Goal: Task Accomplishment & Management: Complete application form

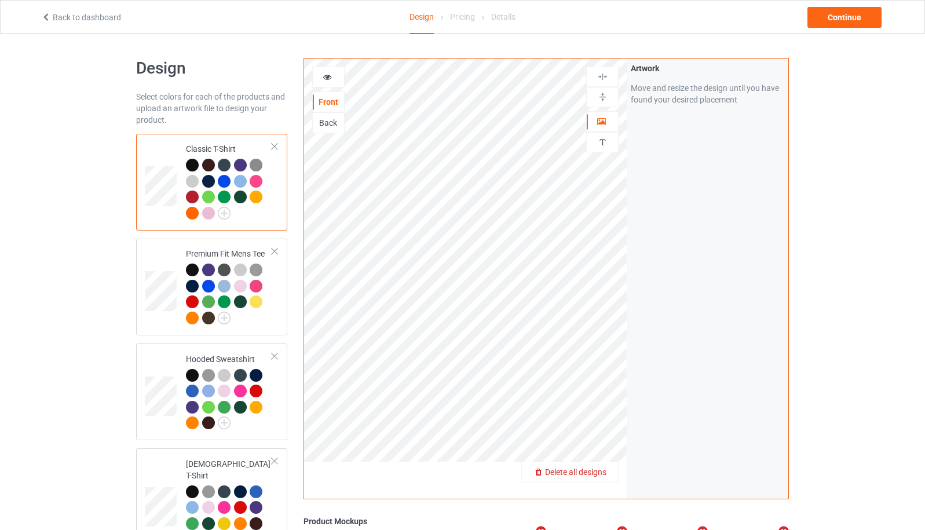
click at [597, 474] on span "Delete all designs" at bounding box center [575, 471] width 61 height 9
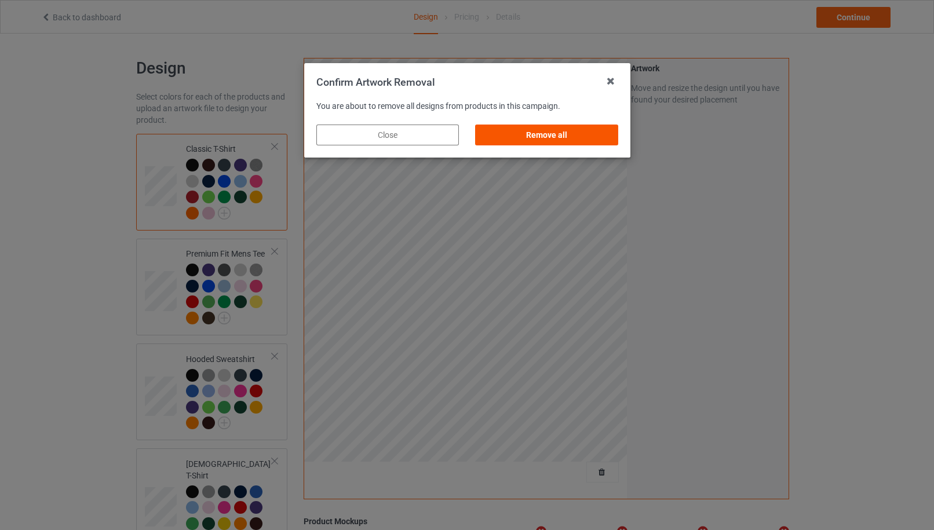
click at [590, 133] on div "Remove all" at bounding box center [546, 135] width 142 height 21
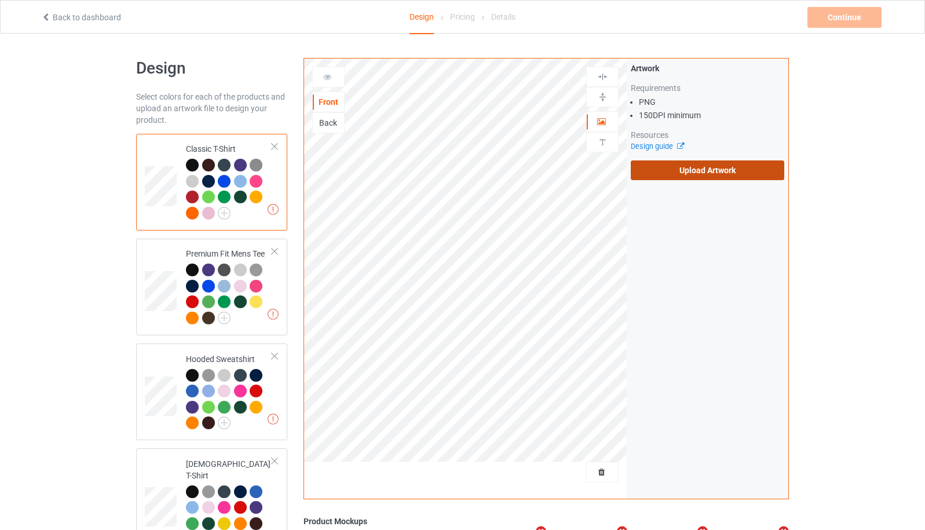
click at [712, 178] on label "Upload Artwork" at bounding box center [707, 170] width 153 height 20
click at [0, 0] on input "Upload Artwork" at bounding box center [0, 0] width 0 height 0
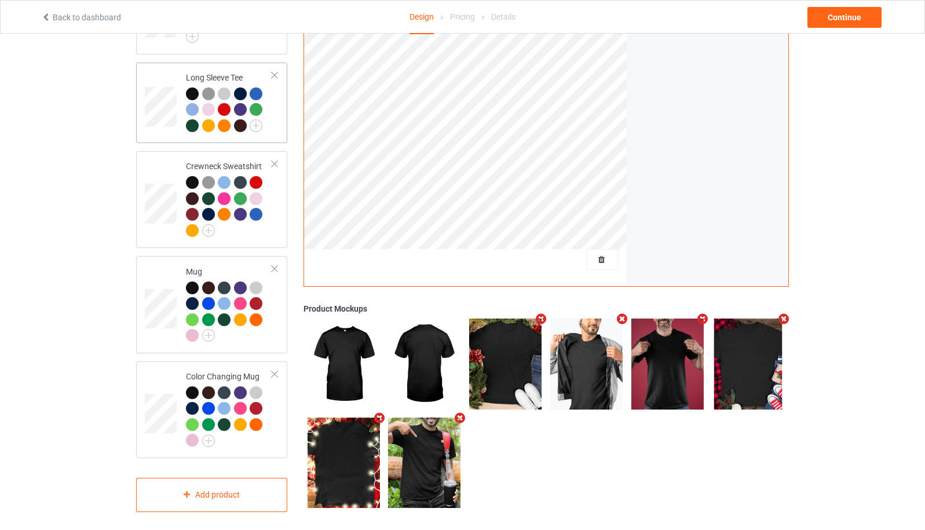
scroll to position [592, 0]
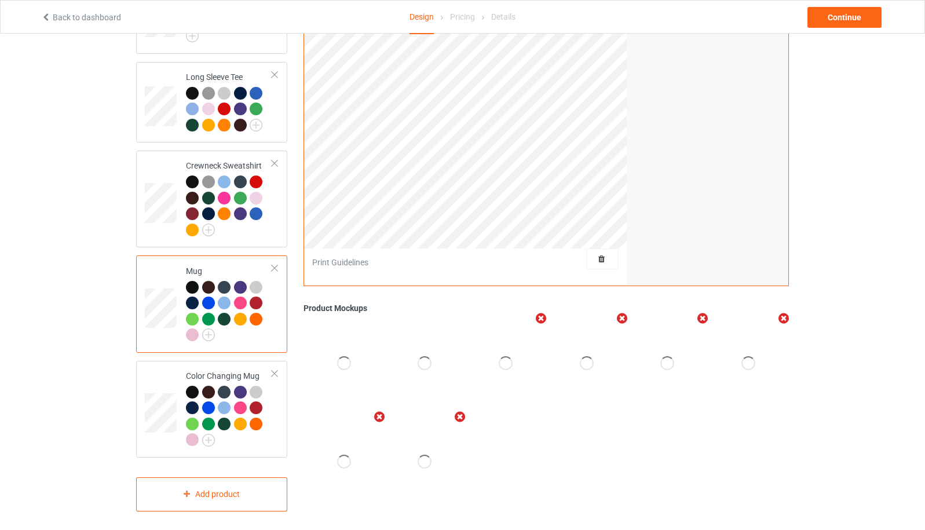
scroll to position [283, 0]
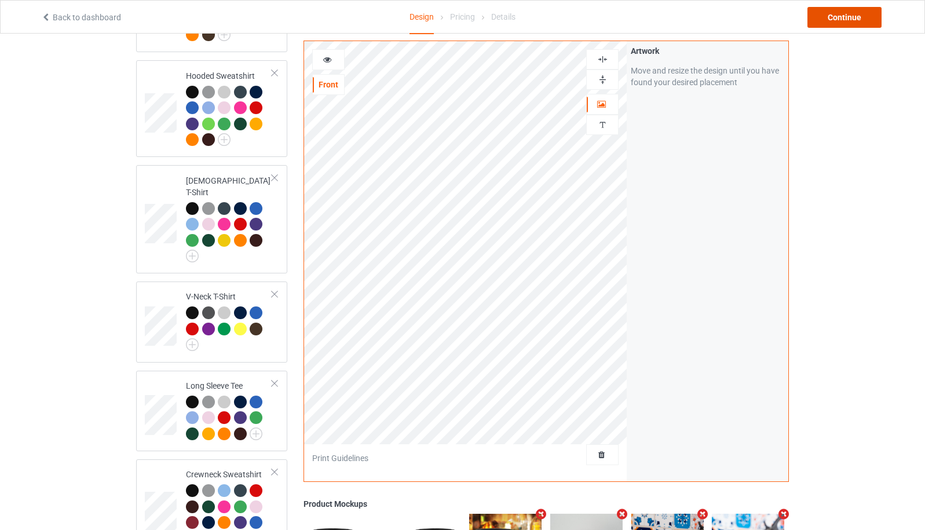
click at [864, 17] on div "Continue" at bounding box center [844, 17] width 74 height 21
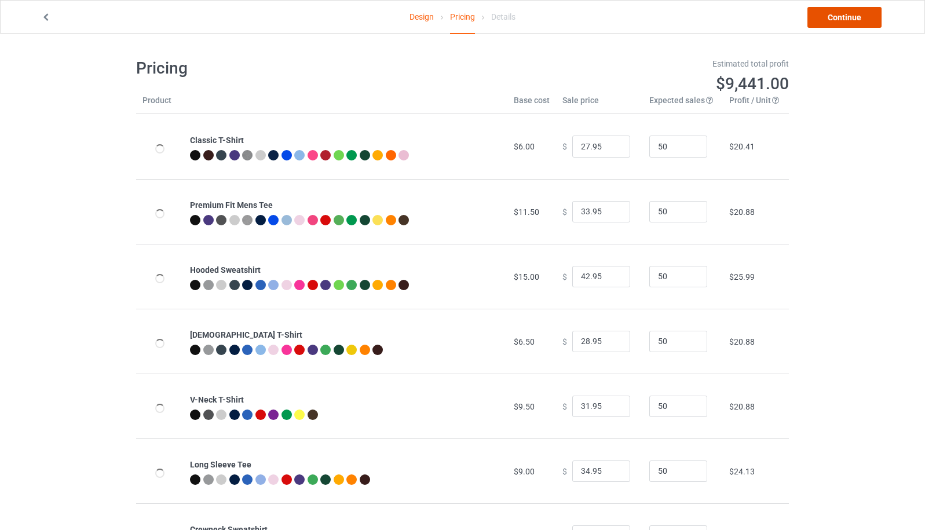
click at [864, 17] on link "Continue" at bounding box center [844, 17] width 74 height 21
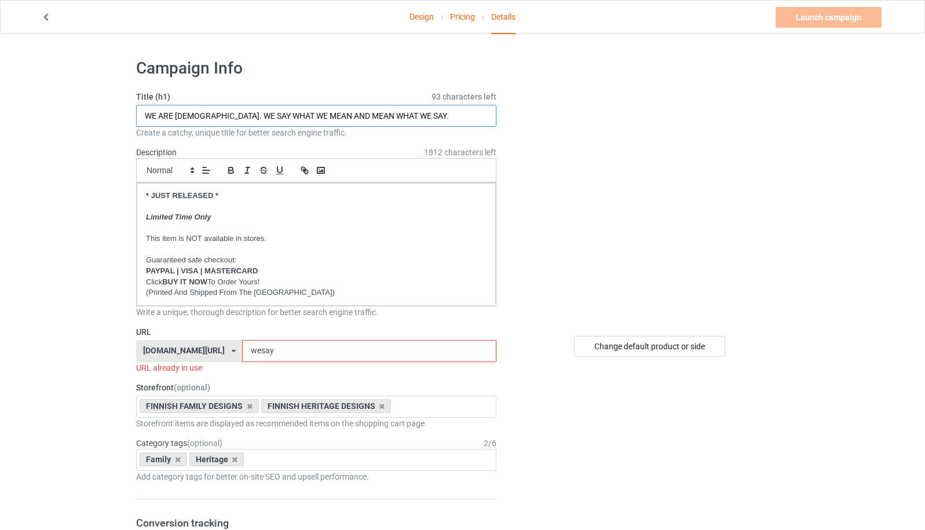
drag, startPoint x: 172, startPoint y: 116, endPoint x: 141, endPoint y: 117, distance: 30.7
click at [141, 117] on input "WE ARE FINNISH. WE SAY WHAT WE MEAN AND MEAN WHAT WE SAY." at bounding box center [316, 116] width 360 height 22
click at [188, 115] on input "I'M FINNISH. WE SAY WHAT WE MEAN AND MEAN WHAT WE SAY." at bounding box center [316, 116] width 360 height 22
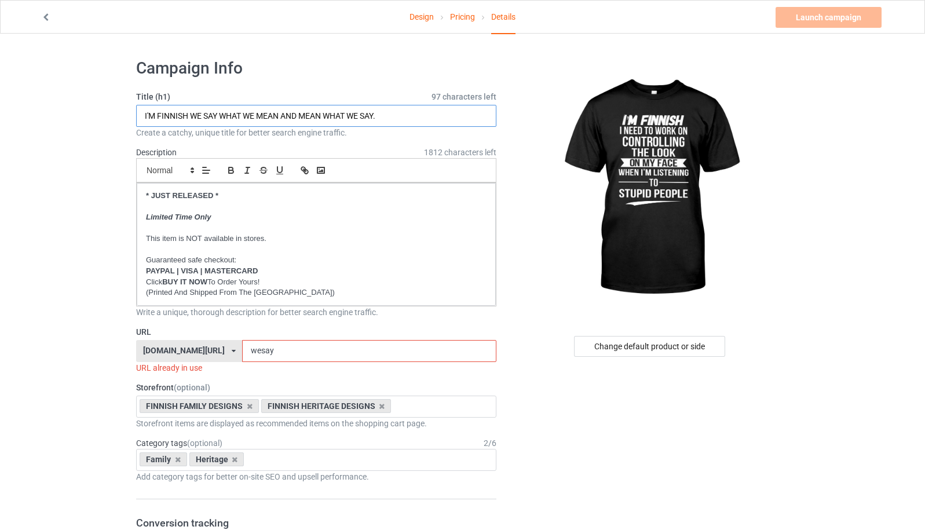
drag, startPoint x: 193, startPoint y: 116, endPoint x: 400, endPoint y: 123, distance: 207.5
click at [400, 123] on input "I'M FINNISH WE SAY WHAT WE MEAN AND MEAN WHAT WE SAY." at bounding box center [316, 116] width 360 height 22
type input "I'M FINNISH I NEED TO WORK ON CONTROLLING THE LOOK ON MY FACE"
drag, startPoint x: 269, startPoint y: 349, endPoint x: 227, endPoint y: 356, distance: 42.8
click at [242, 356] on input "wesay" at bounding box center [369, 351] width 254 height 22
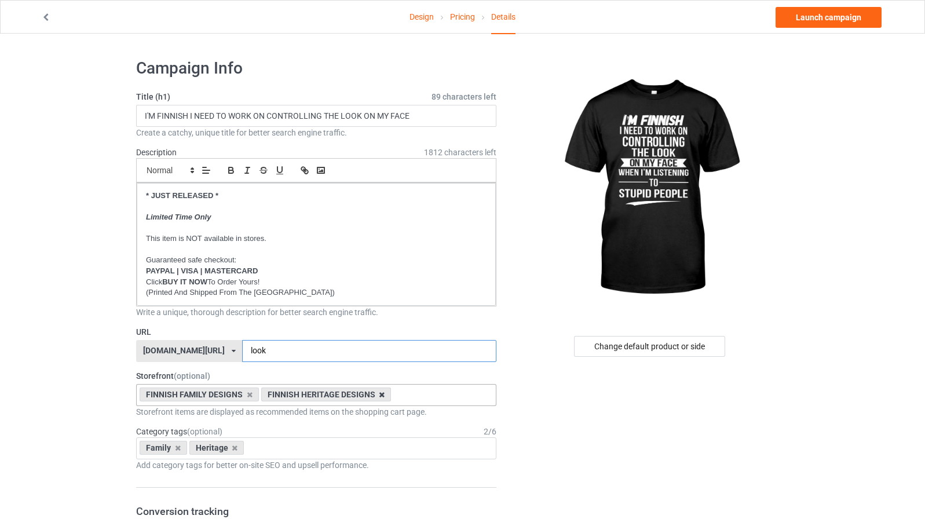
type input "look"
click at [381, 397] on icon at bounding box center [382, 395] width 6 height 8
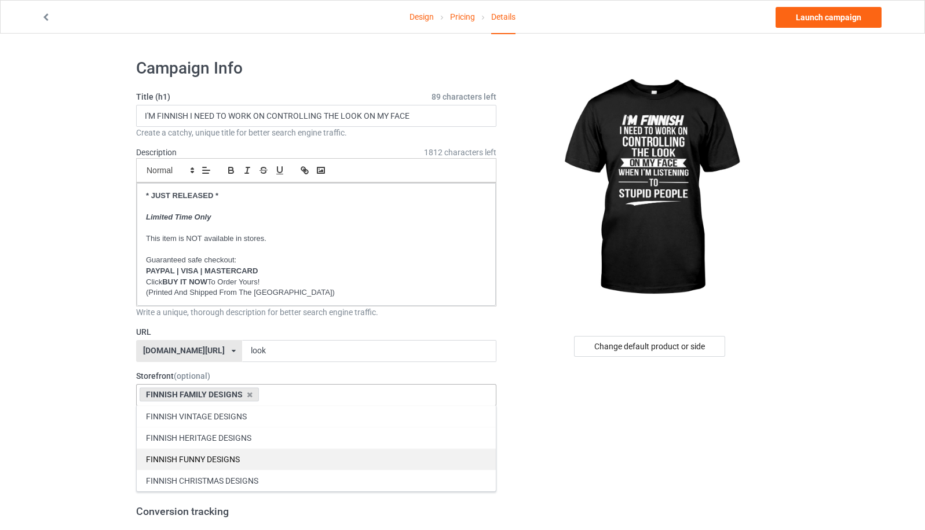
click at [239, 454] on div "FINNISH FUNNY DESIGNS" at bounding box center [316, 458] width 359 height 21
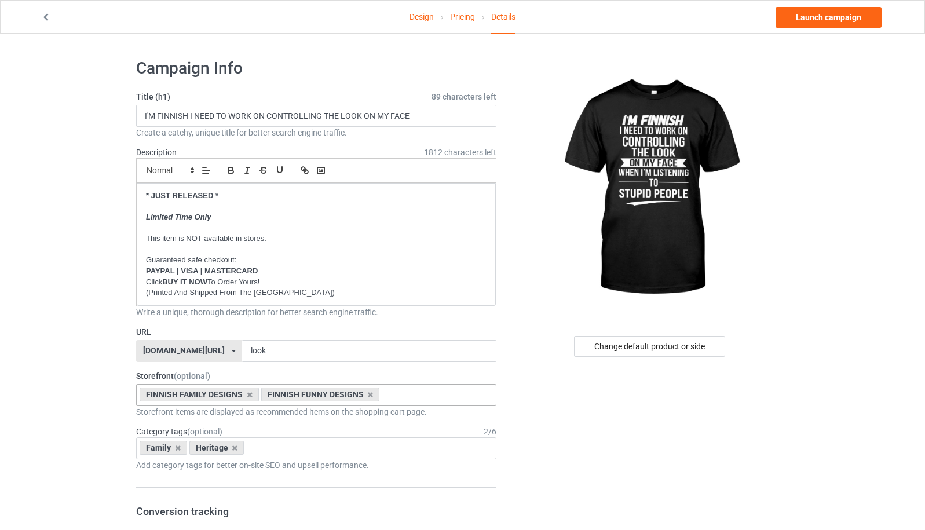
click at [234, 450] on icon at bounding box center [235, 448] width 6 height 8
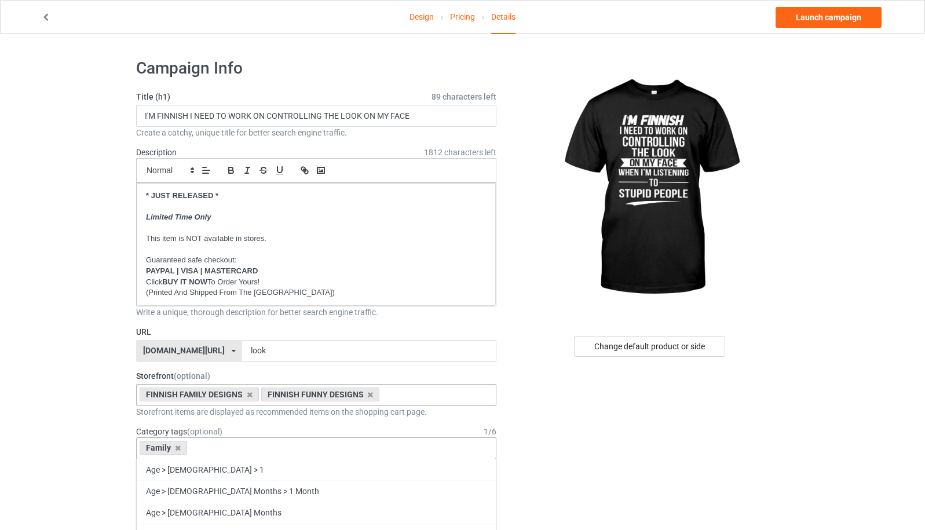
click at [234, 450] on div "Family Age > 1-19 > 1 Age > 1-12 Months > 1 Month Age > 1-12 Months Age > 1-19 …" at bounding box center [316, 448] width 360 height 22
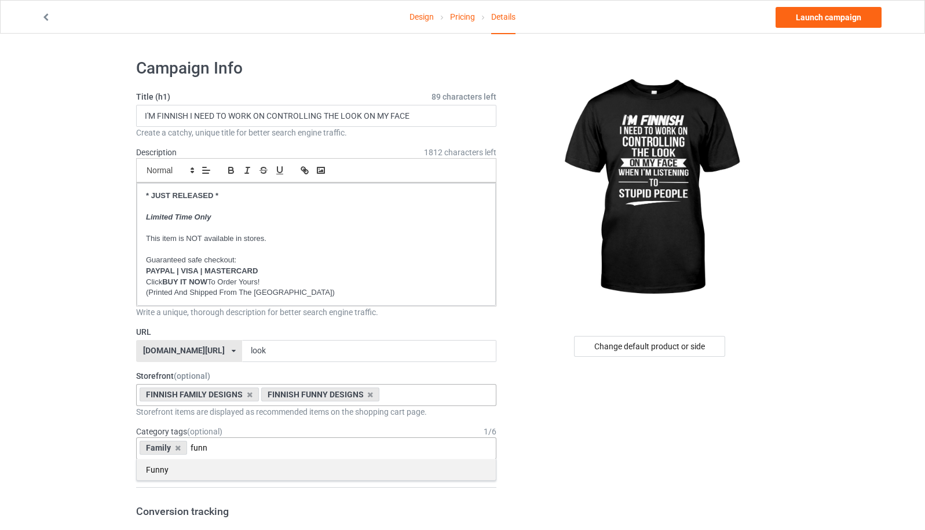
type input "funn"
click at [206, 468] on div "Funny" at bounding box center [316, 469] width 359 height 21
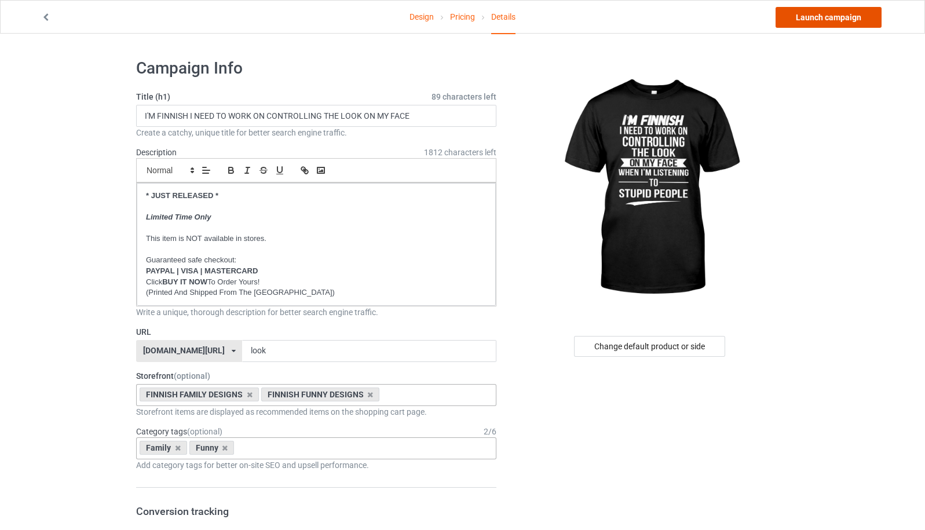
click at [828, 13] on link "Launch campaign" at bounding box center [829, 17] width 106 height 21
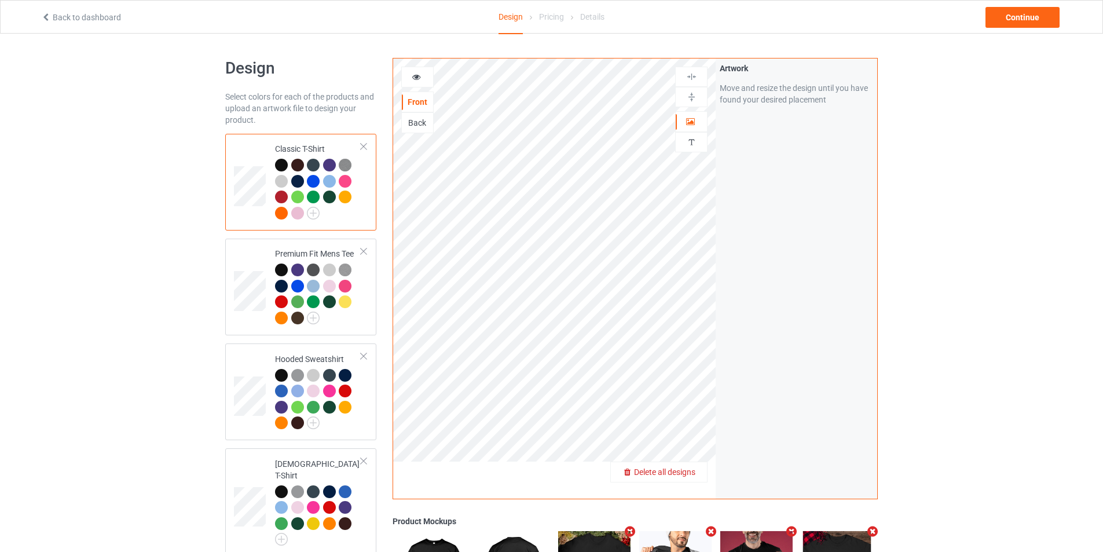
click at [692, 467] on div "Delete all designs" at bounding box center [659, 472] width 96 height 12
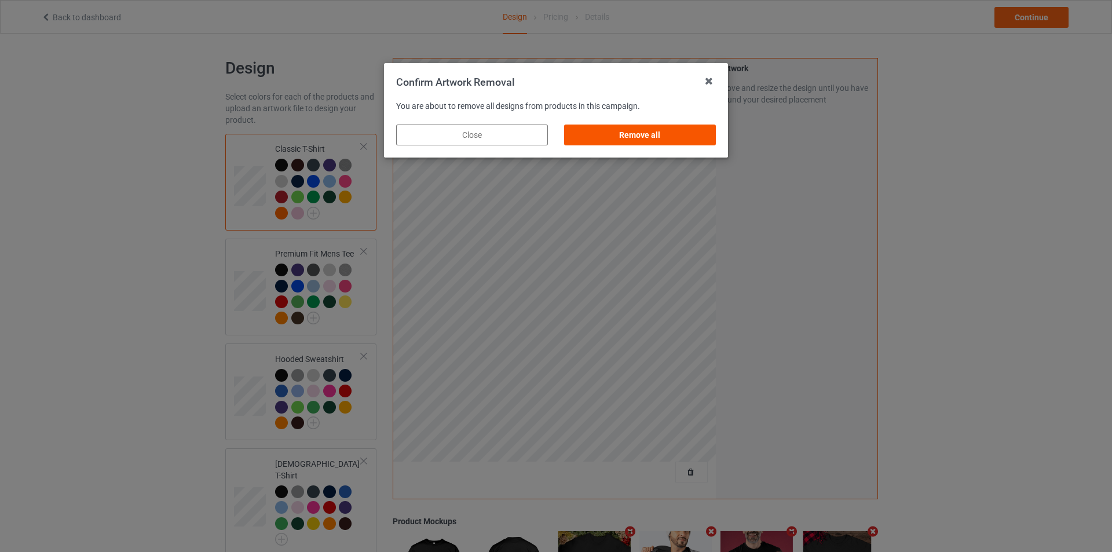
click at [645, 138] on div "Remove all" at bounding box center [640, 135] width 152 height 21
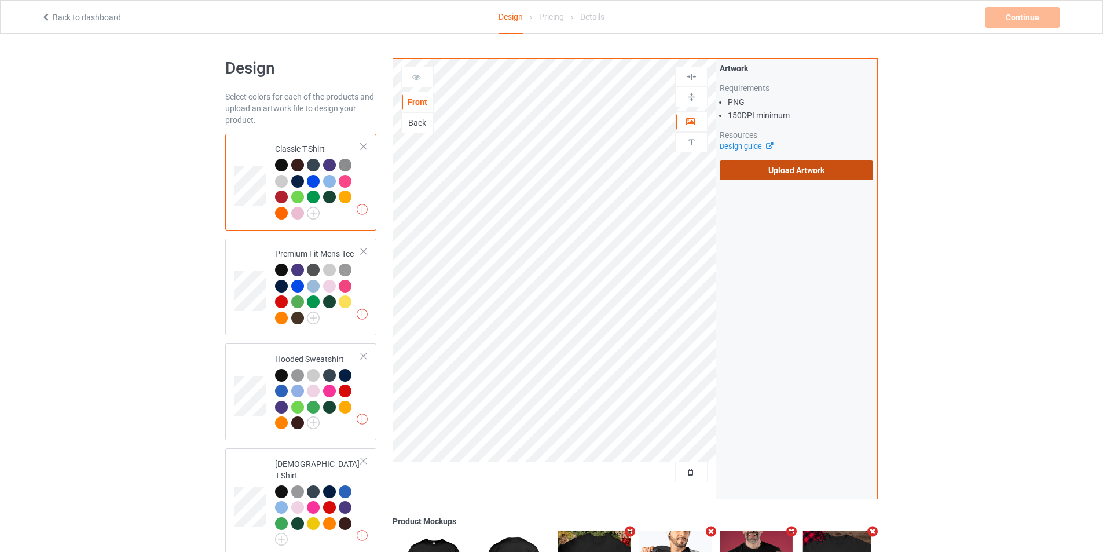
click at [755, 169] on label "Upload Artwork" at bounding box center [796, 170] width 153 height 20
click at [0, 0] on input "Upload Artwork" at bounding box center [0, 0] width 0 height 0
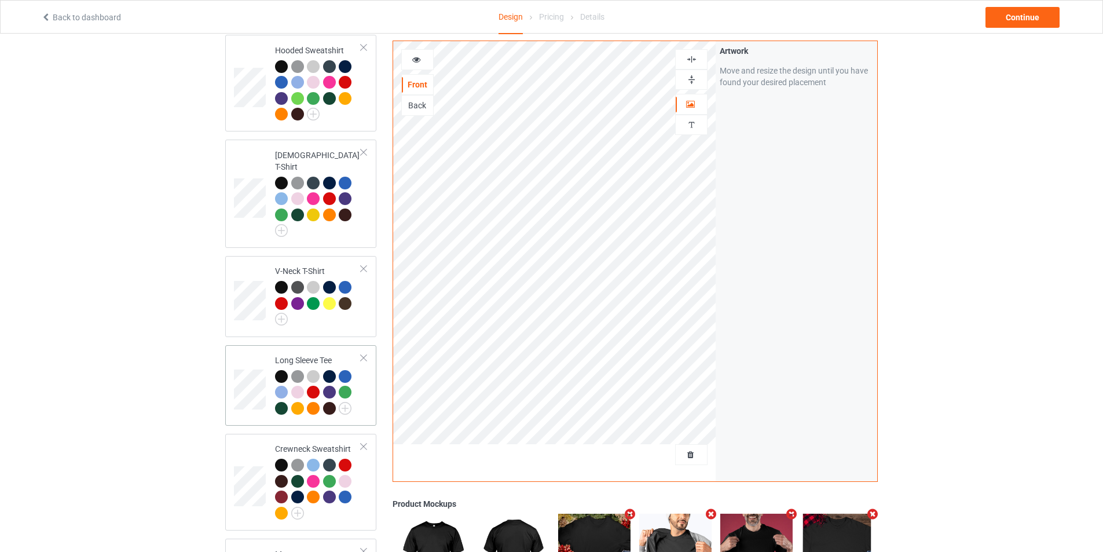
scroll to position [570, 0]
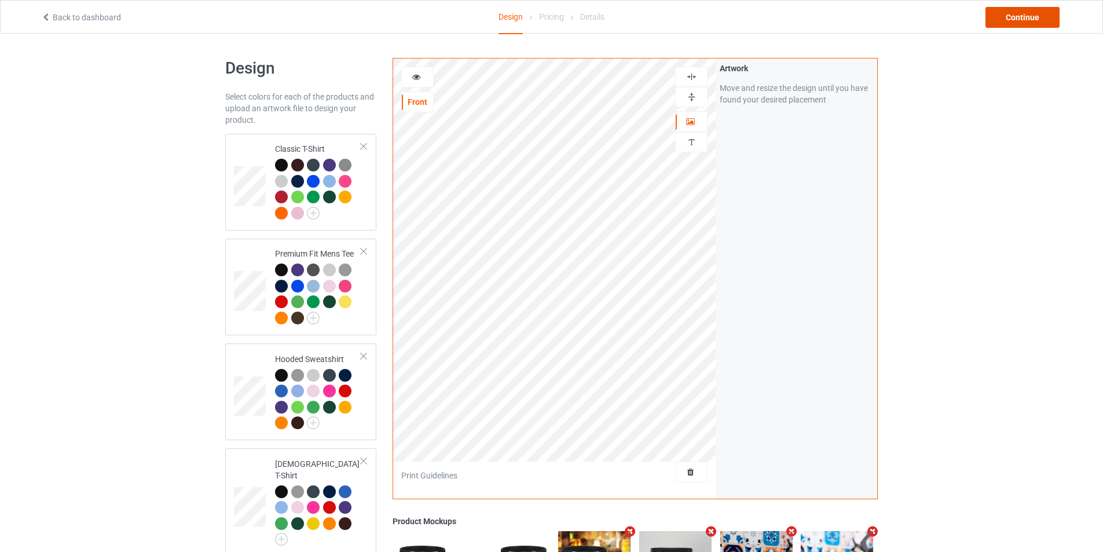
click at [1047, 19] on div "Continue" at bounding box center [1023, 17] width 74 height 21
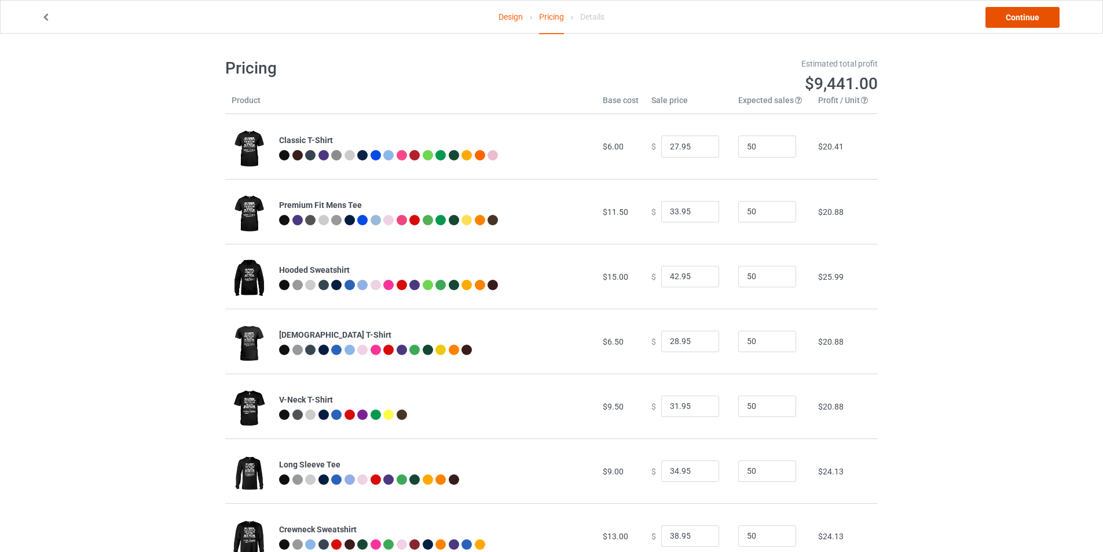
click at [1017, 20] on link "Continue" at bounding box center [1023, 17] width 74 height 21
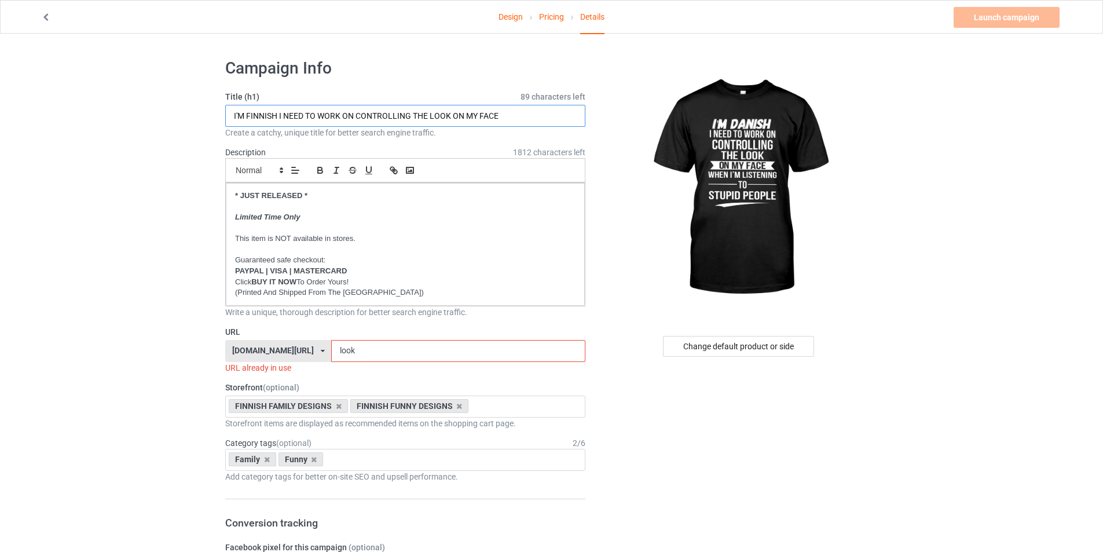
drag, startPoint x: 247, startPoint y: 115, endPoint x: 260, endPoint y: 114, distance: 13.4
click at [260, 114] on input "I'M FINNISH I NEED TO WORK ON CONTROLLING THE LOOK ON MY FACE" at bounding box center [405, 116] width 360 height 22
type input "I'M DANISH I NEED TO WORK ON CONTROLLING THE LOOK ON MY FACE"
click at [304, 351] on div "[DOMAIN_NAME][URL] [DOMAIN_NAME][URL] [DOMAIN_NAME][URL] [DOMAIN_NAME][URL] [DO…" at bounding box center [278, 351] width 106 height 22
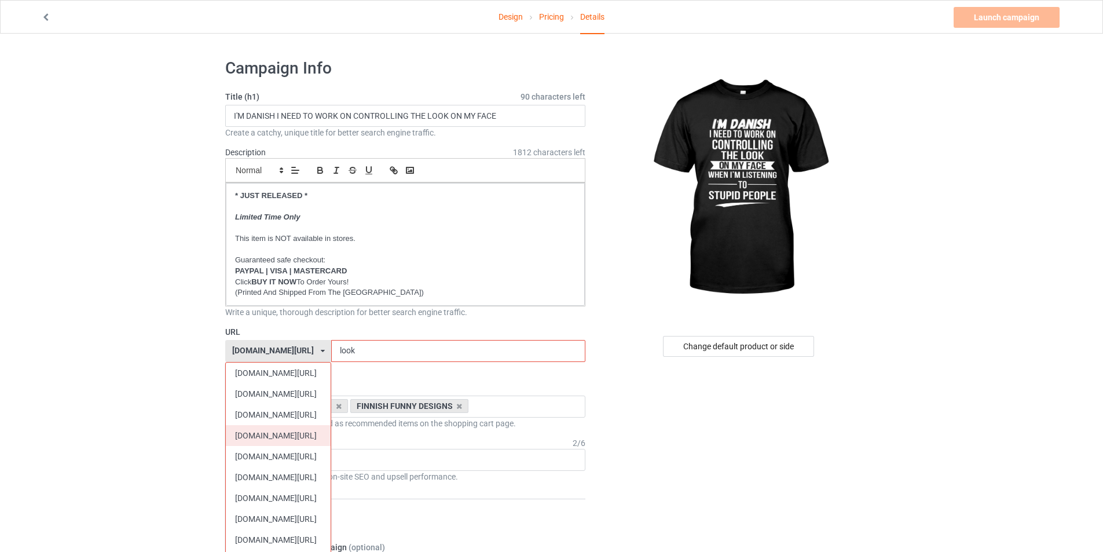
click at [293, 434] on div "[DOMAIN_NAME][URL]" at bounding box center [278, 435] width 105 height 21
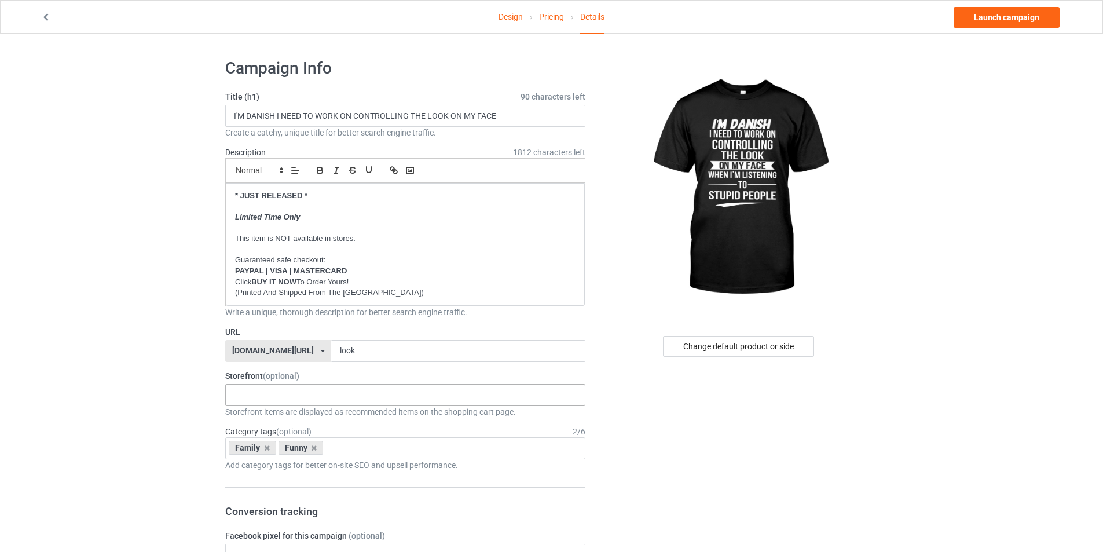
click at [304, 390] on div "DANISH VINTAGE DESIGNS DANISH HERITAGE DESIGNS DANISH FUNNY DESIGNS DANISH FAMI…" at bounding box center [405, 395] width 360 height 22
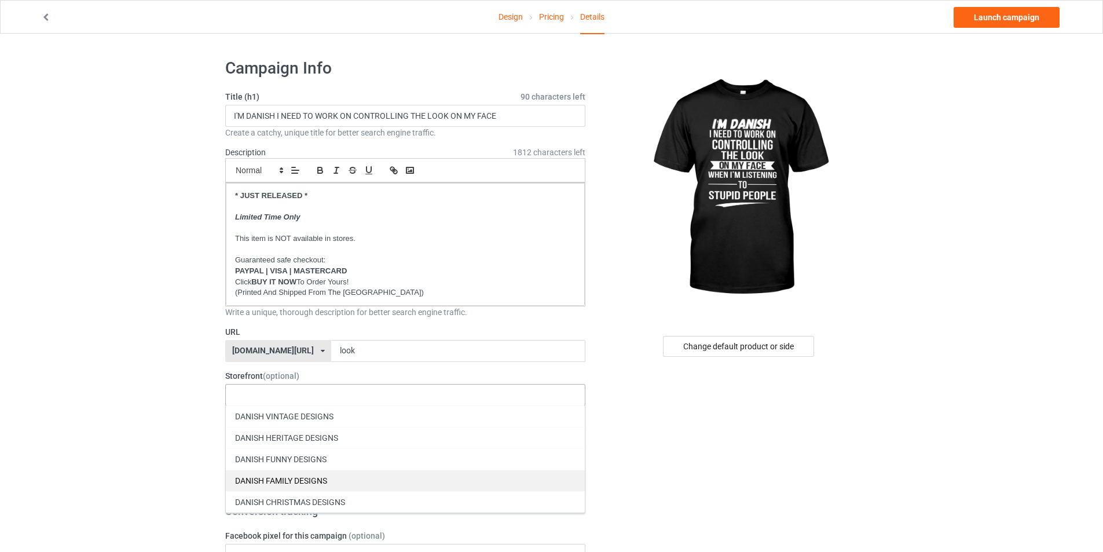
click at [295, 473] on div "DANISH FAMILY DESIGNS" at bounding box center [405, 480] width 359 height 21
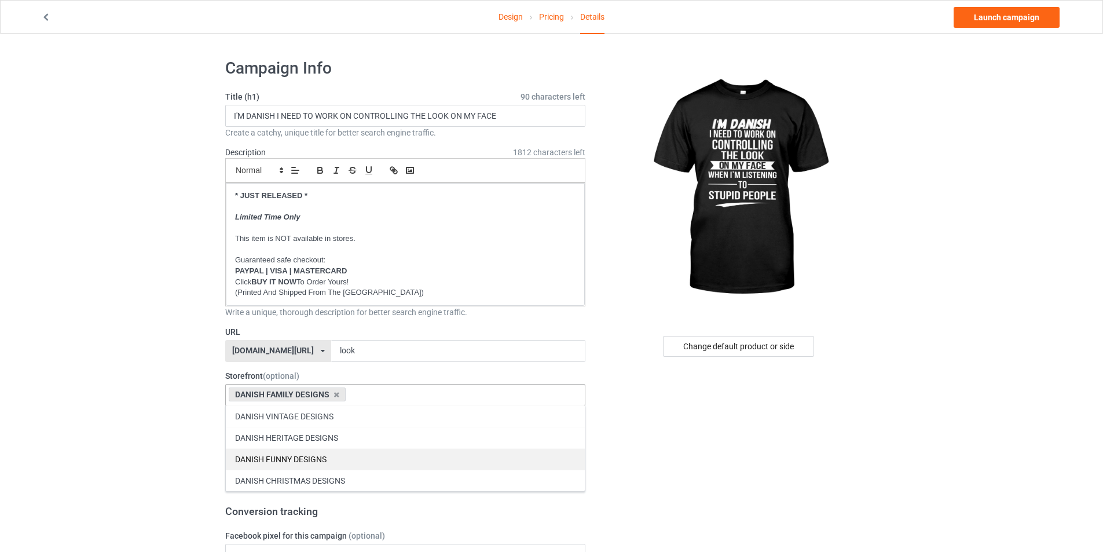
click at [299, 460] on div "DANISH FUNNY DESIGNS" at bounding box center [405, 458] width 359 height 21
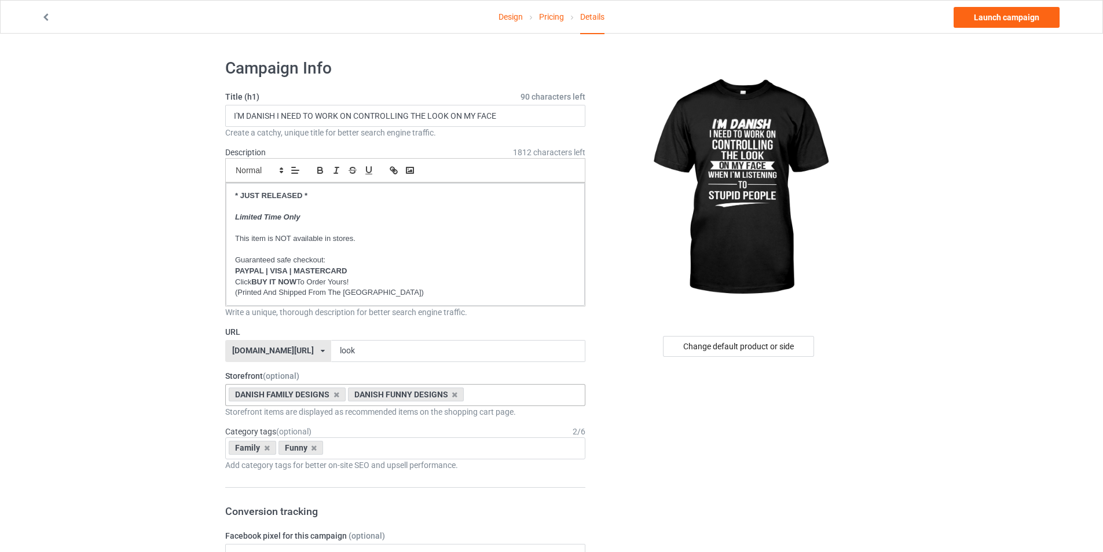
click at [1025, 20] on link "Launch campaign" at bounding box center [1007, 17] width 106 height 21
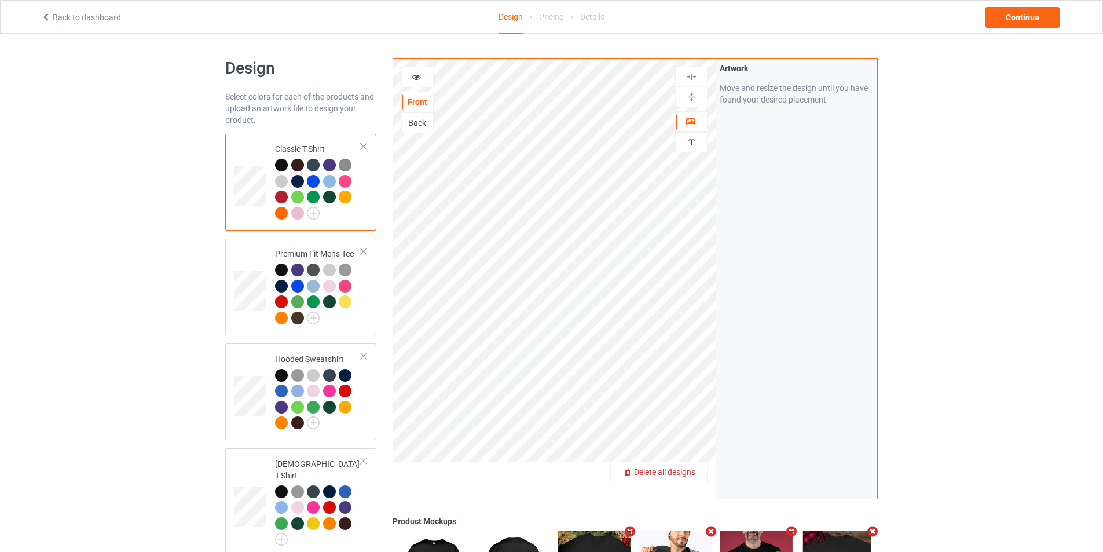
click at [685, 474] on span "Delete all designs" at bounding box center [664, 471] width 61 height 9
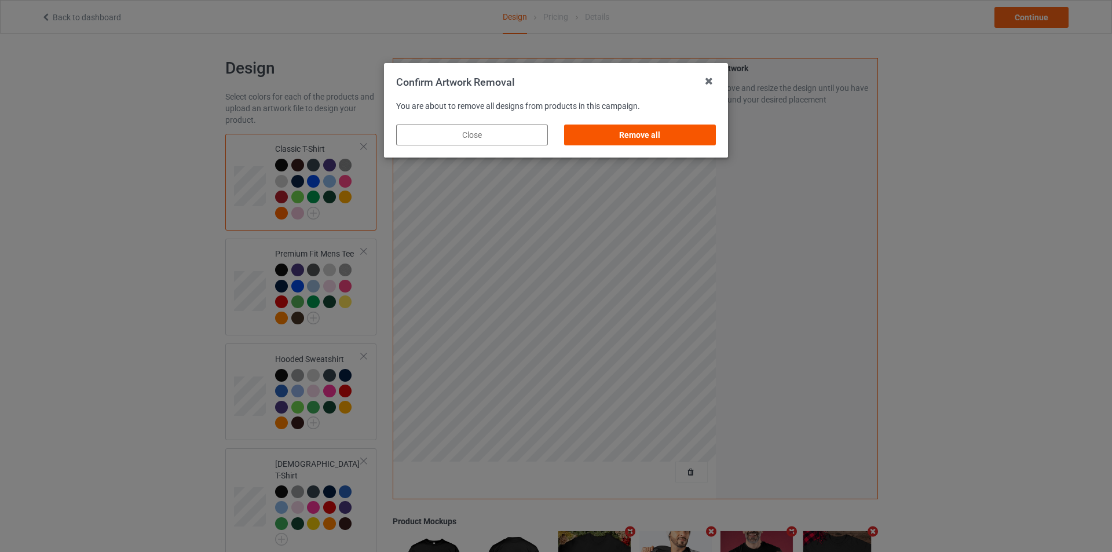
click at [662, 136] on div "Remove all" at bounding box center [640, 135] width 152 height 21
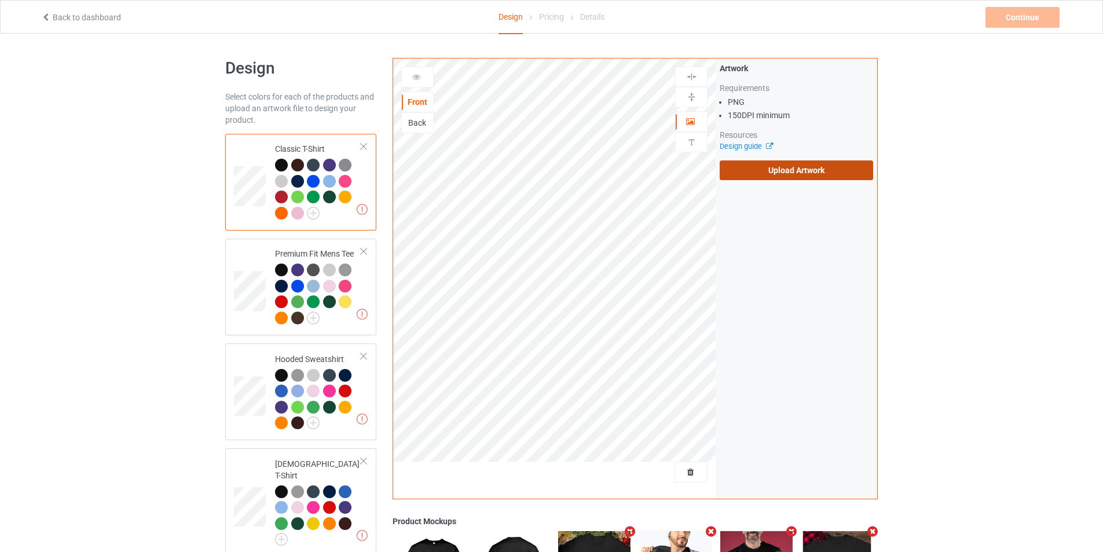
click at [798, 171] on label "Upload Artwork" at bounding box center [796, 170] width 153 height 20
click at [0, 0] on input "Upload Artwork" at bounding box center [0, 0] width 0 height 0
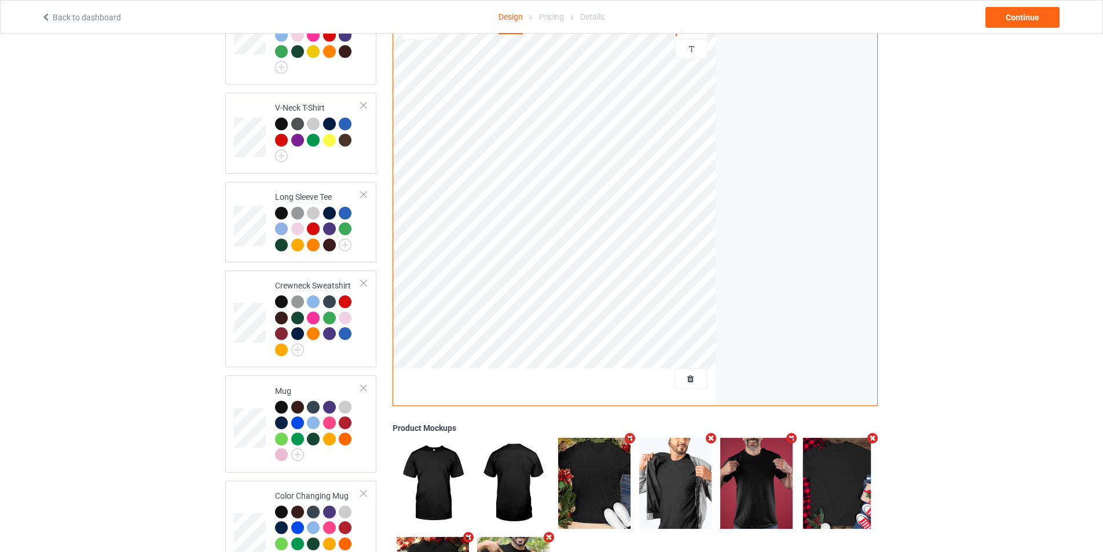
scroll to position [570, 0]
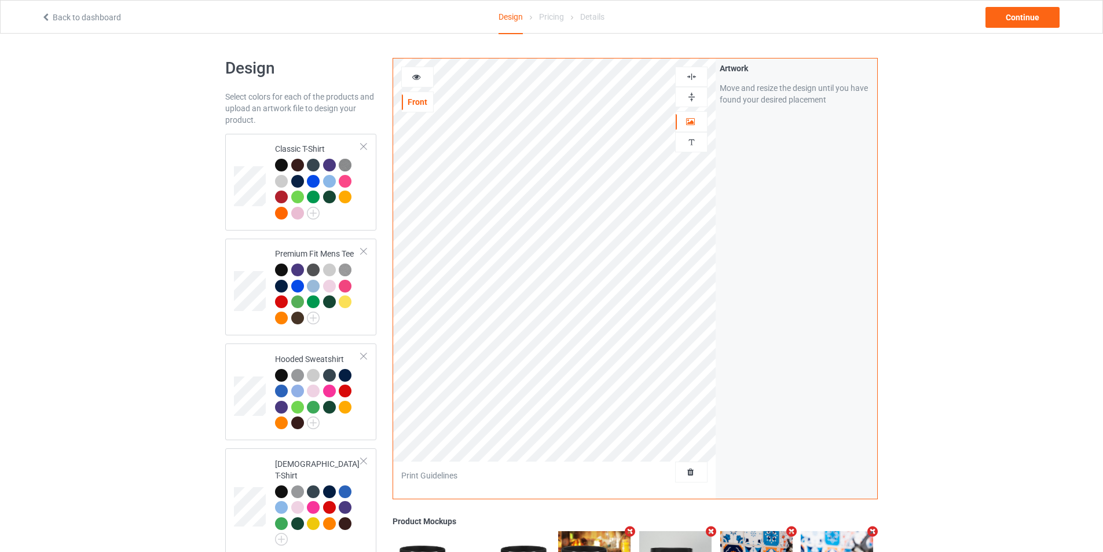
click at [783, 350] on div "Artwork Move and resize the design until you have found your desired placement" at bounding box center [797, 279] width 162 height 440
click at [1004, 21] on div "Continue" at bounding box center [1023, 17] width 74 height 21
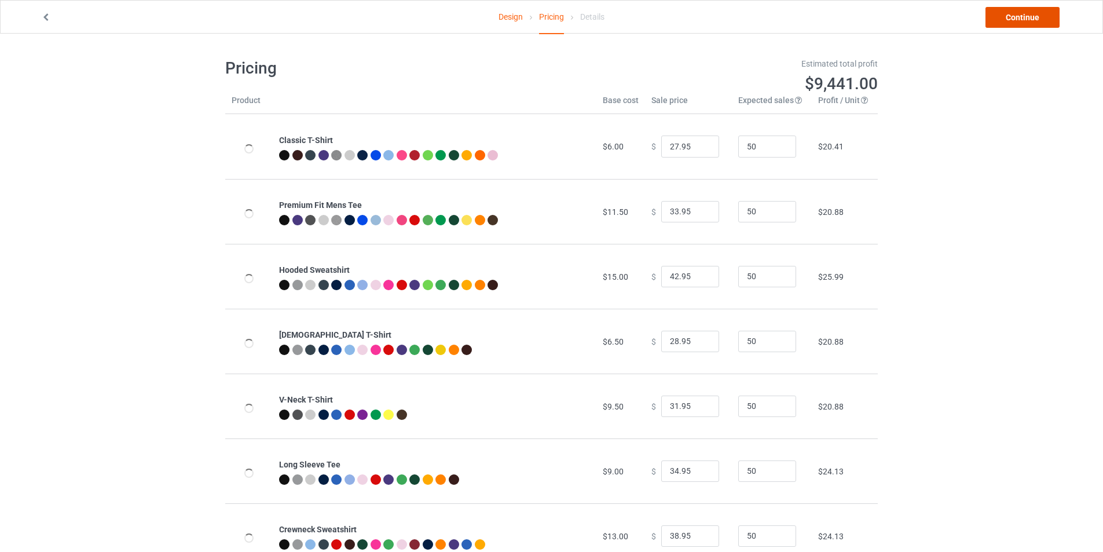
click at [1018, 21] on link "Continue" at bounding box center [1023, 17] width 74 height 21
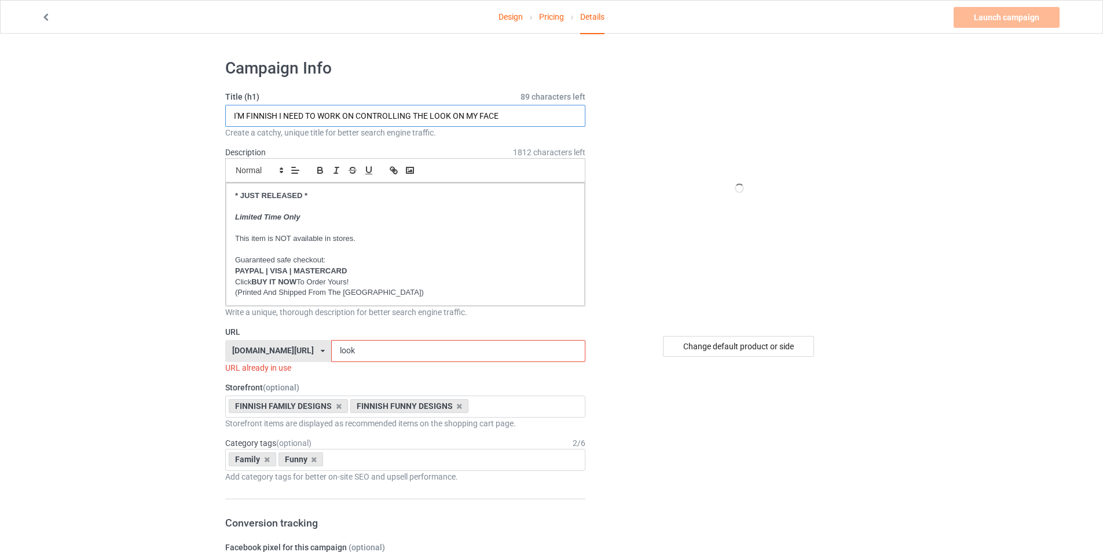
drag, startPoint x: 247, startPoint y: 116, endPoint x: 277, endPoint y: 116, distance: 29.5
click at [277, 116] on input "I'M FINNISH I NEED TO WORK ON CONTROLLING THE LOOK ON MY FACE" at bounding box center [405, 116] width 360 height 22
type input "I'M GERMAN I NEED TO WORK ON CONTROLLING THE LOOK ON MY FACE"
click at [321, 349] on icon at bounding box center [323, 351] width 4 height 7
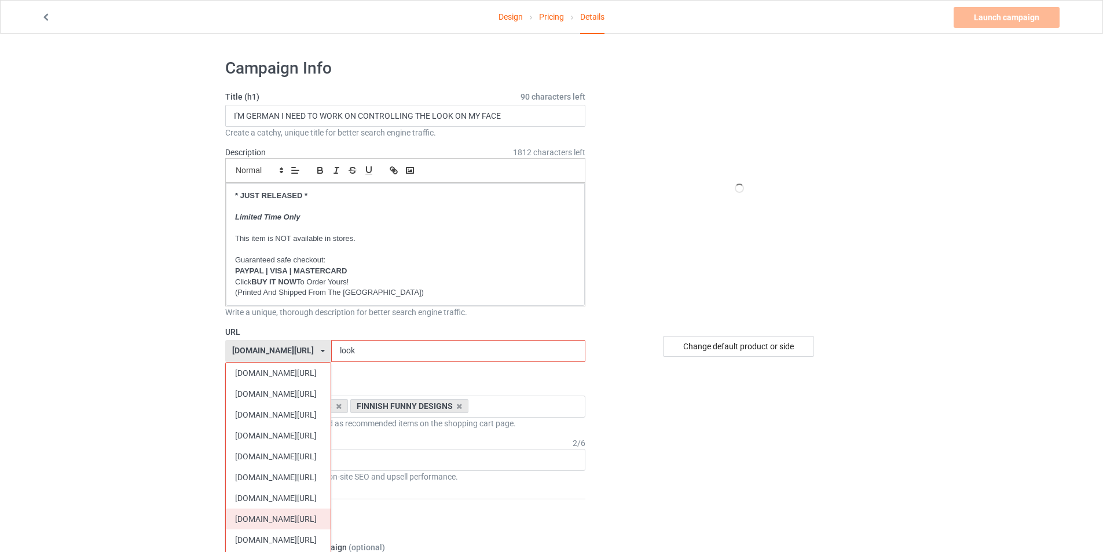
click at [281, 516] on div "[DOMAIN_NAME][URL]" at bounding box center [278, 519] width 105 height 21
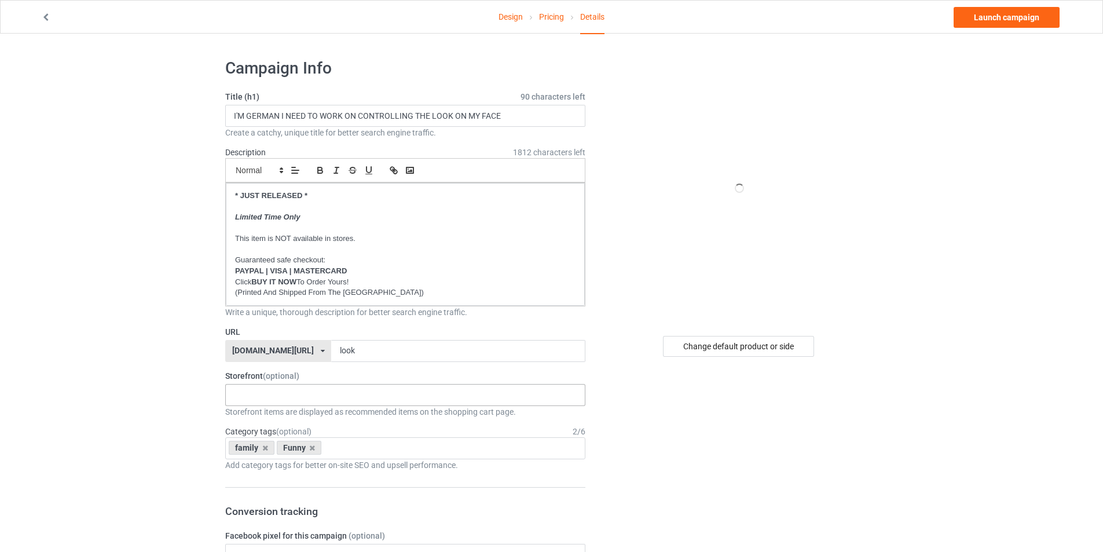
click at [294, 395] on div "GERMAN VINTAGE DESIGNS GERMAN FAMILY DESIGNS GERMAN CHRISTMAS DESIGNS Familiy H…" at bounding box center [405, 395] width 360 height 22
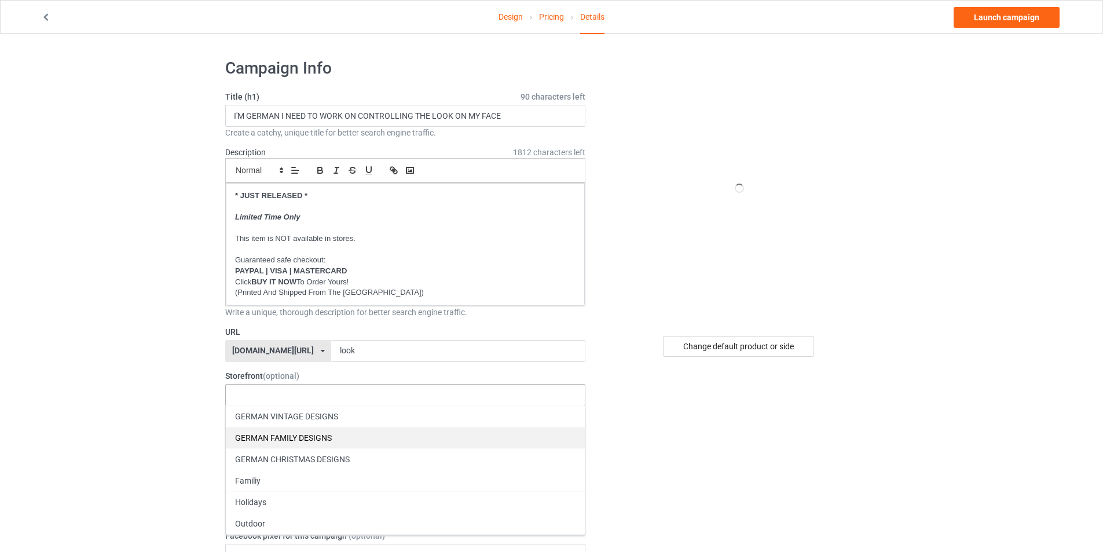
click at [292, 439] on div "GERMAN FAMILY DESIGNS" at bounding box center [405, 437] width 359 height 21
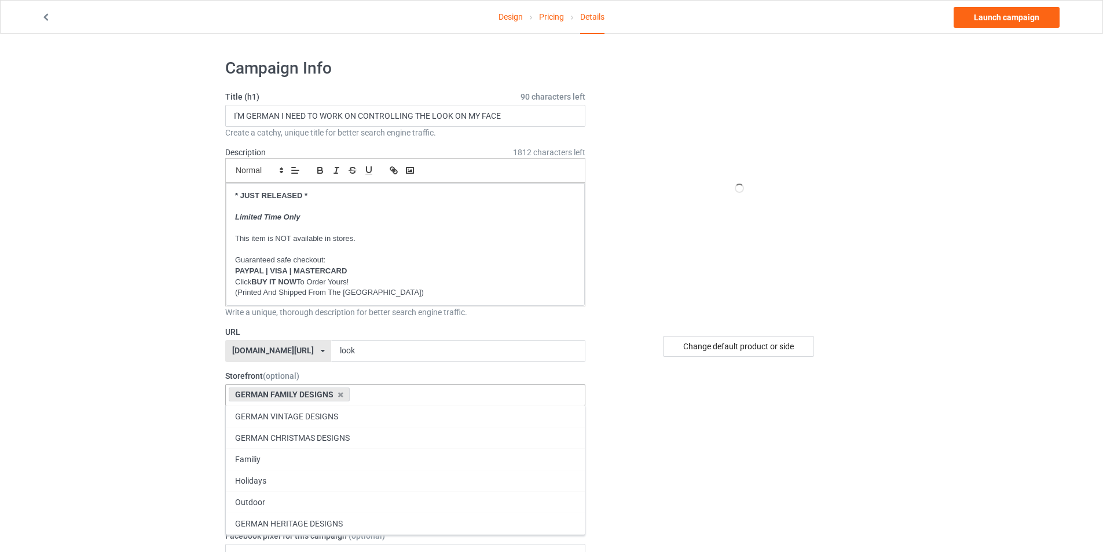
click at [306, 543] on div "GERMAN FUNNY DESIGNES" at bounding box center [405, 544] width 359 height 21
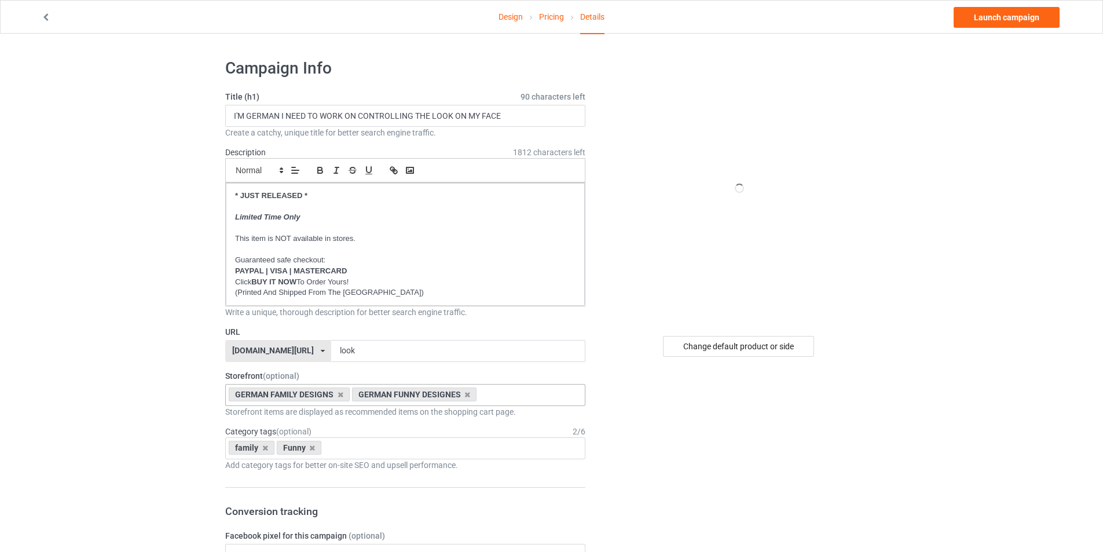
click at [313, 448] on icon at bounding box center [312, 448] width 6 height 8
click at [266, 445] on icon at bounding box center [265, 448] width 6 height 8
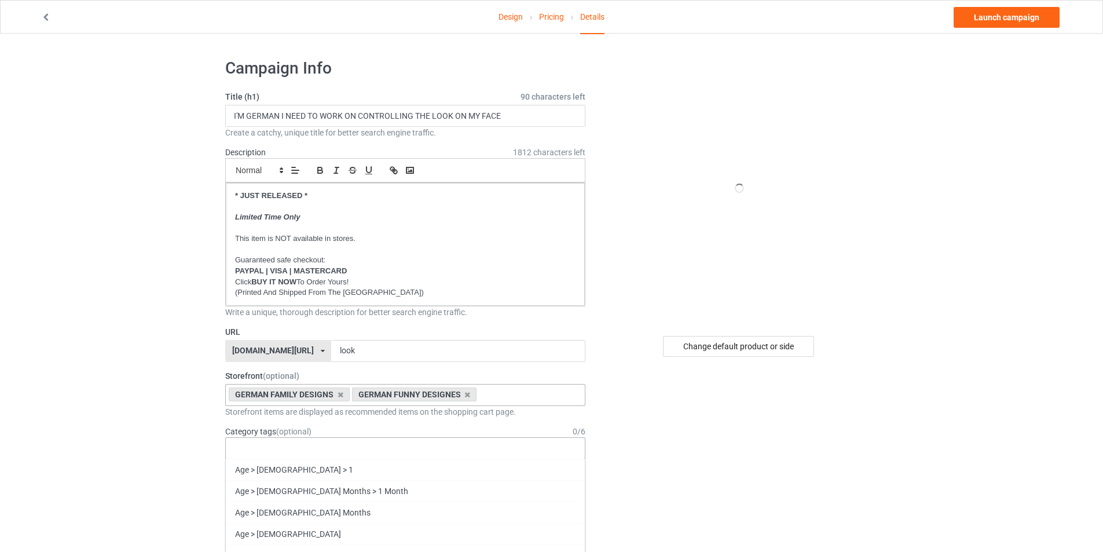
click at [260, 446] on div "Age > 1-19 > 1 Age > 1-12 Months > 1 Month Age > 1-12 Months Age > 1-19 Age > 1…" at bounding box center [405, 448] width 360 height 22
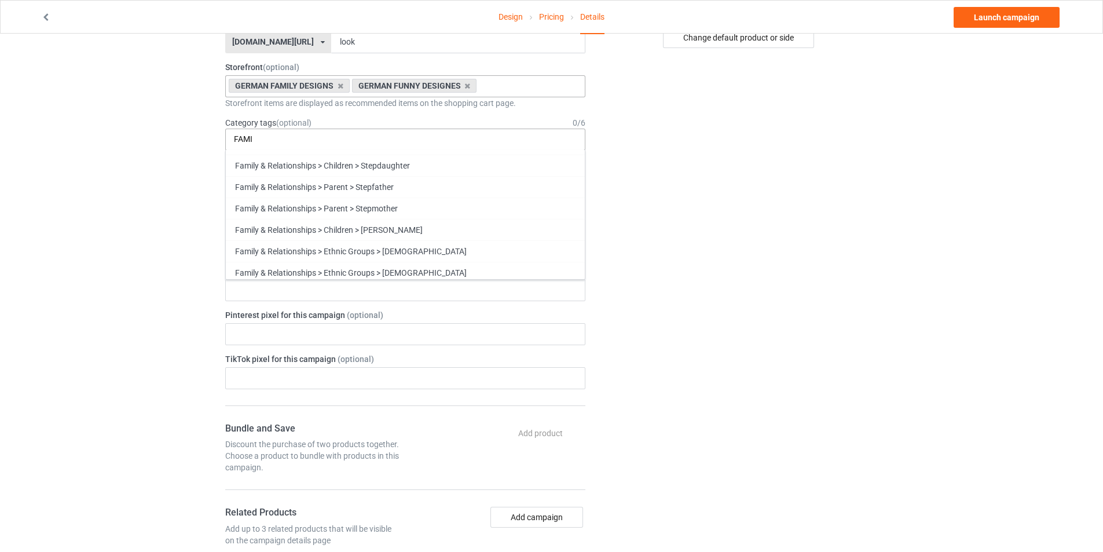
scroll to position [2421, 0]
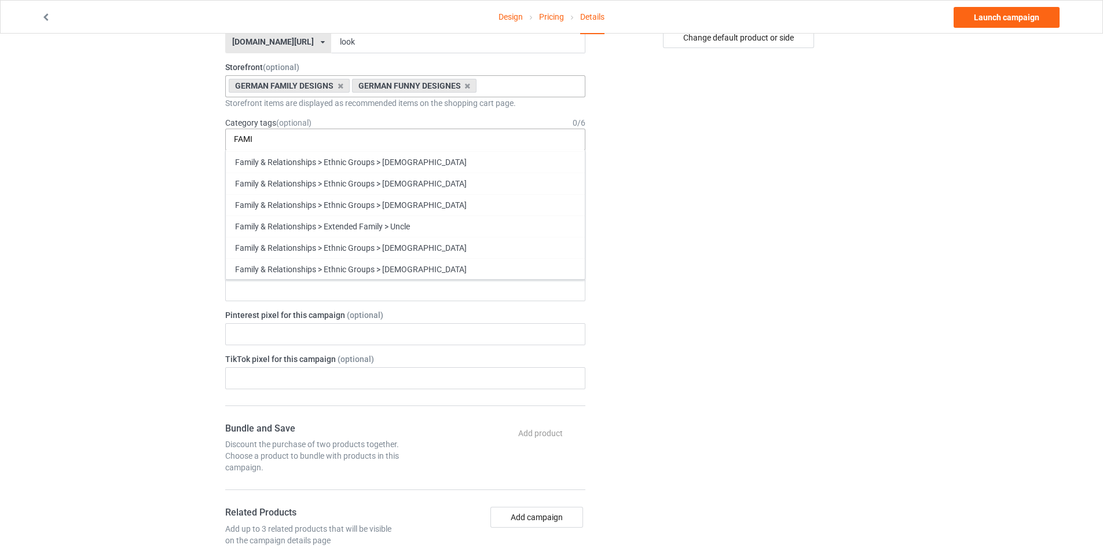
type input "FAMI"
click at [382, 305] on div "Family" at bounding box center [405, 311] width 359 height 21
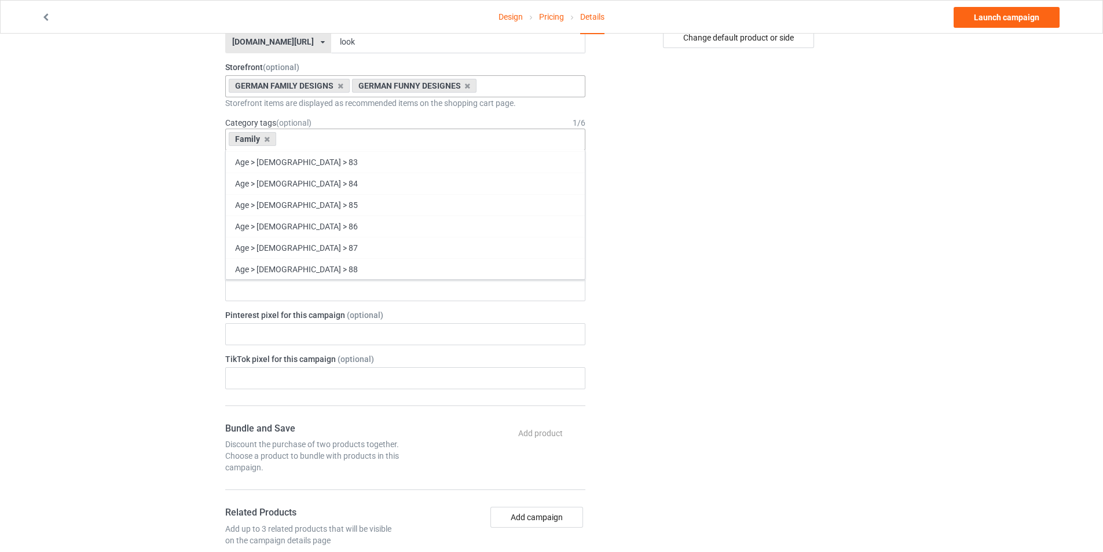
scroll to position [43633, 0]
click at [313, 137] on div "Family Age > 1-19 > 1 Age > 1-12 Months > 1 Month Age > 1-12 Months Age > 1-19 …" at bounding box center [405, 140] width 360 height 22
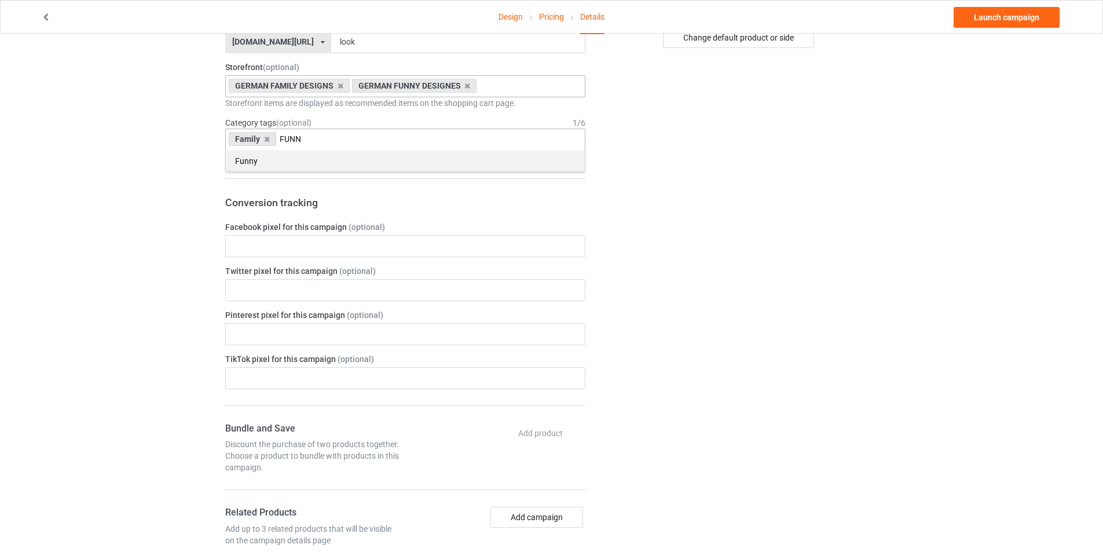
type input "FUNN"
click at [265, 155] on div "Funny" at bounding box center [405, 160] width 359 height 21
click at [732, 177] on div "Change default product or side" at bounding box center [740, 362] width 293 height 1242
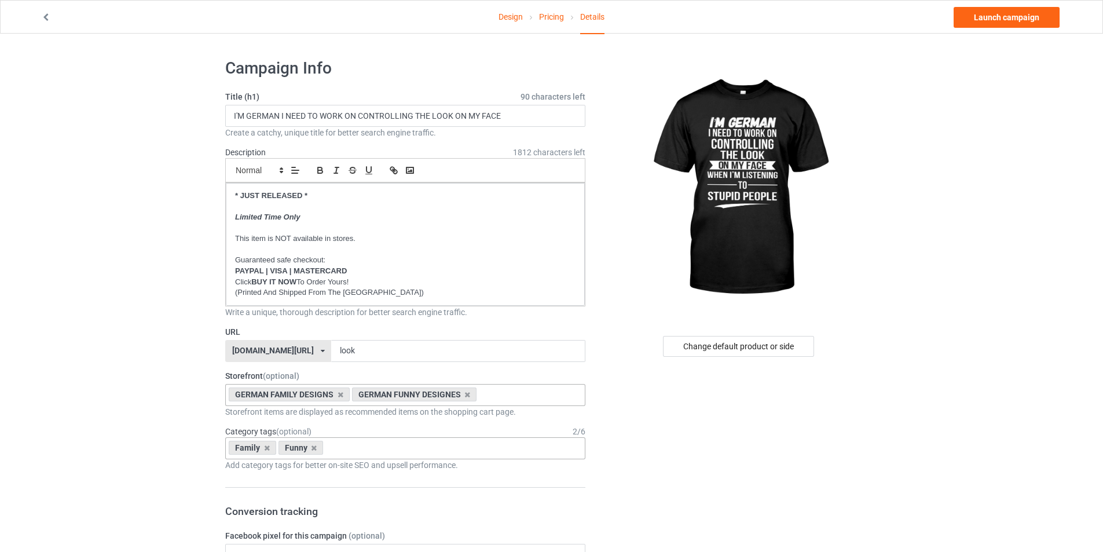
click at [516, 19] on link "Design" at bounding box center [511, 17] width 24 height 32
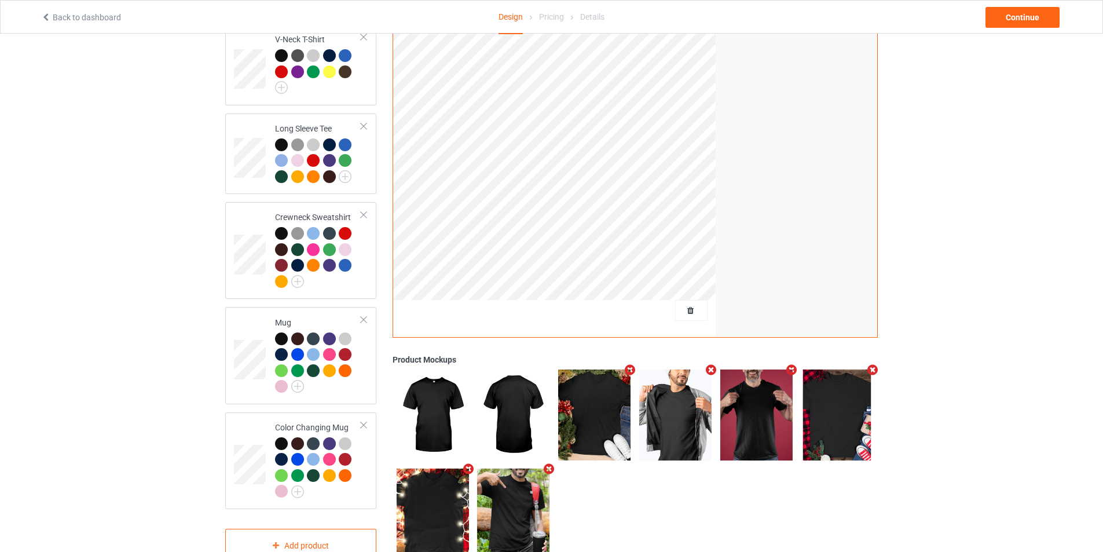
scroll to position [570, 0]
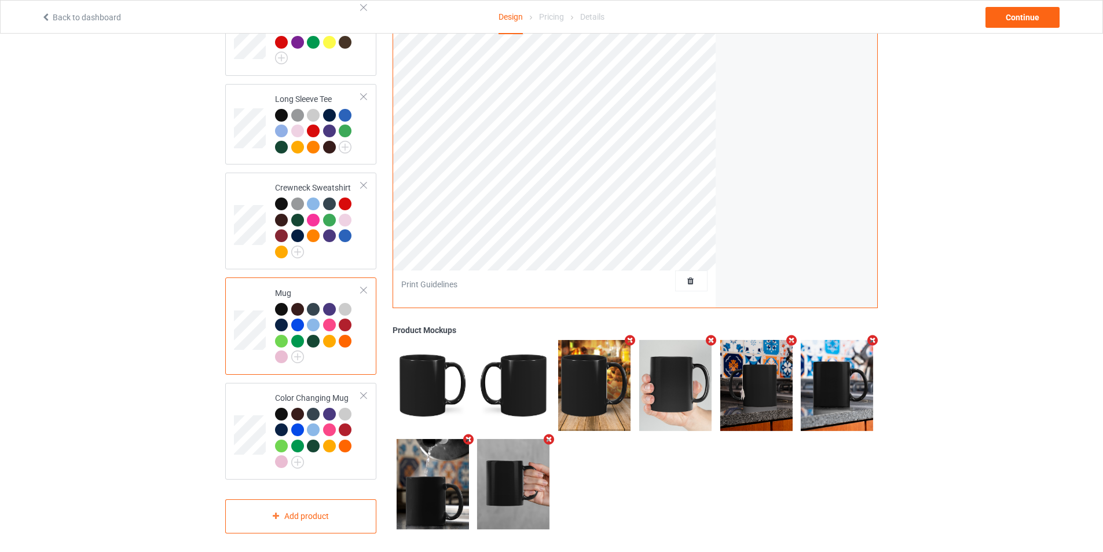
scroll to position [261, 0]
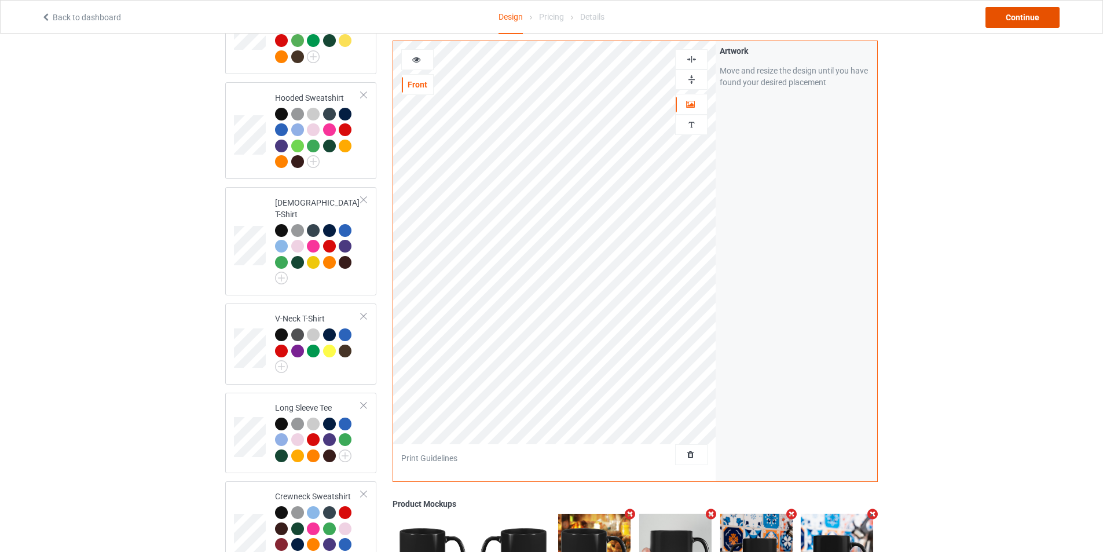
click at [1021, 21] on div "Continue" at bounding box center [1023, 17] width 74 height 21
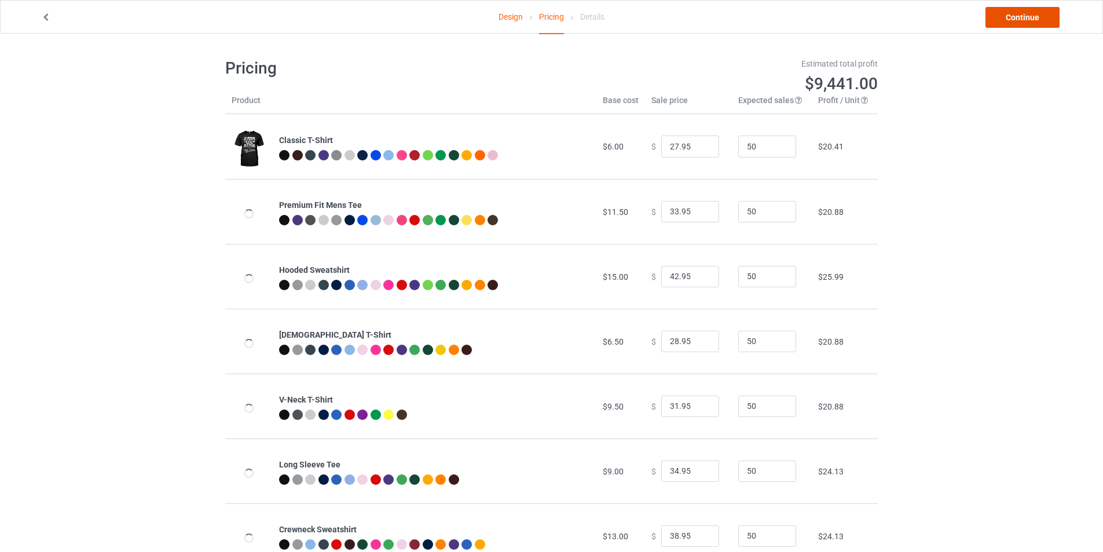
click at [1021, 21] on link "Continue" at bounding box center [1023, 17] width 74 height 21
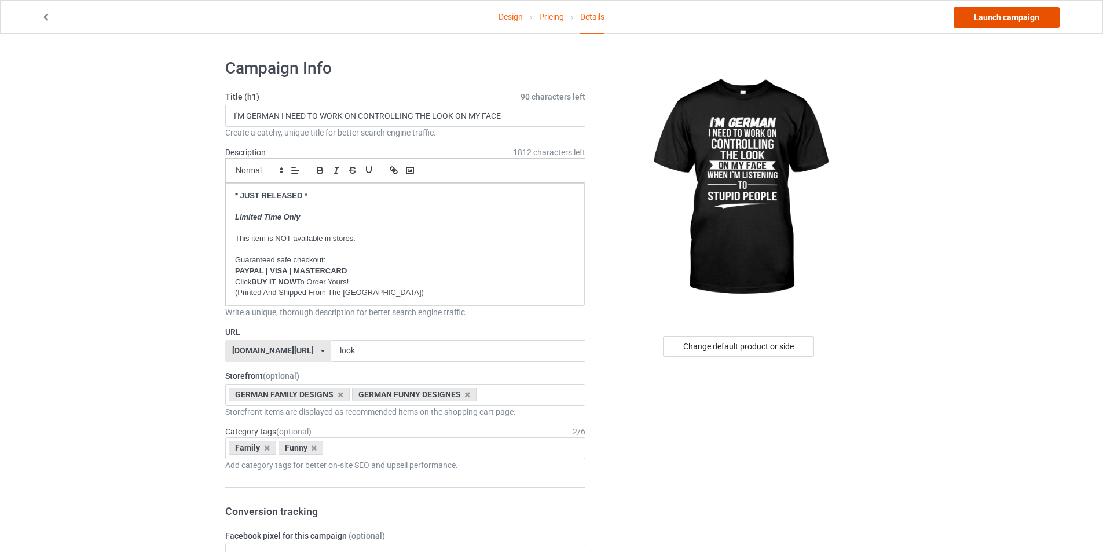
click at [997, 24] on link "Launch campaign" at bounding box center [1007, 17] width 106 height 21
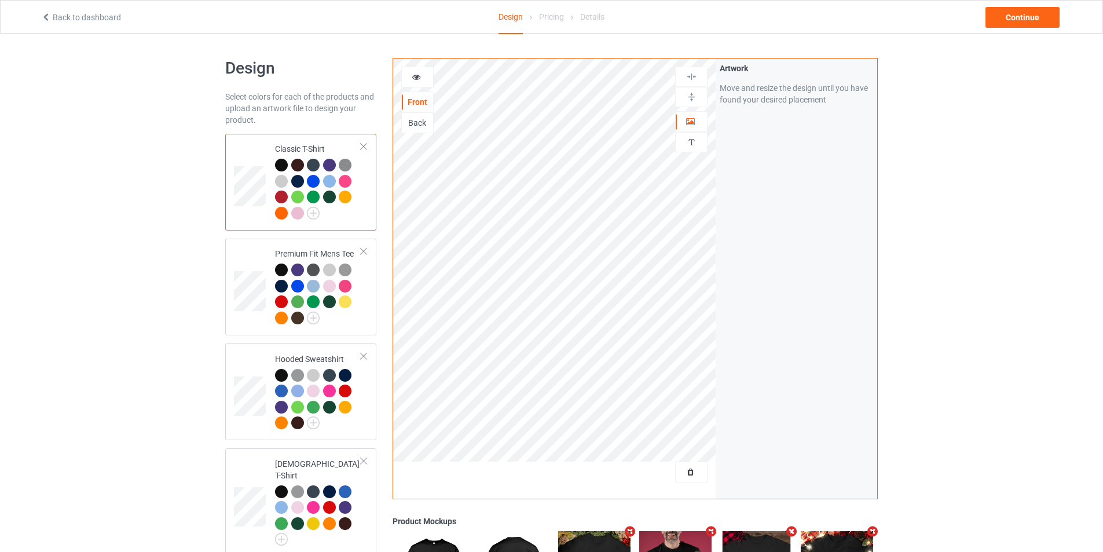
click at [698, 479] on div at bounding box center [691, 472] width 32 height 21
click at [696, 471] on span "Delete all designs" at bounding box center [664, 471] width 61 height 9
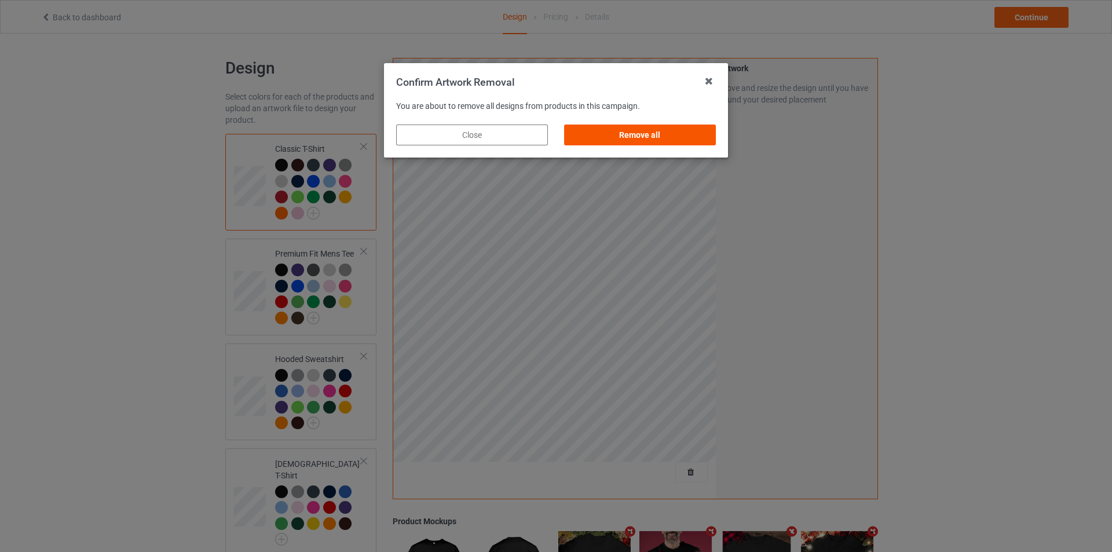
click at [676, 138] on div "Remove all" at bounding box center [640, 135] width 152 height 21
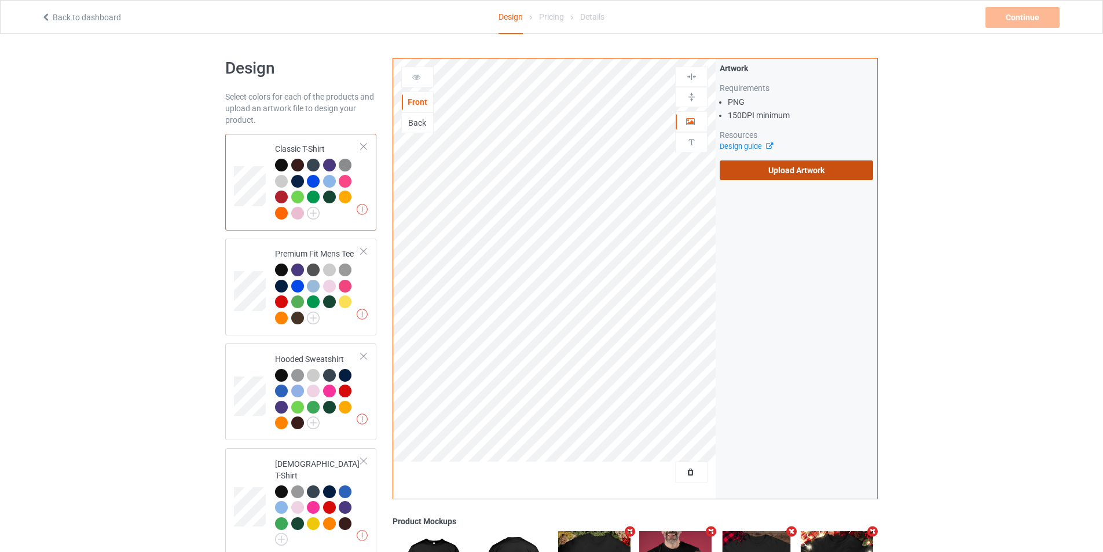
click at [791, 173] on label "Upload Artwork" at bounding box center [796, 170] width 153 height 20
click at [0, 0] on input "Upload Artwork" at bounding box center [0, 0] width 0 height 0
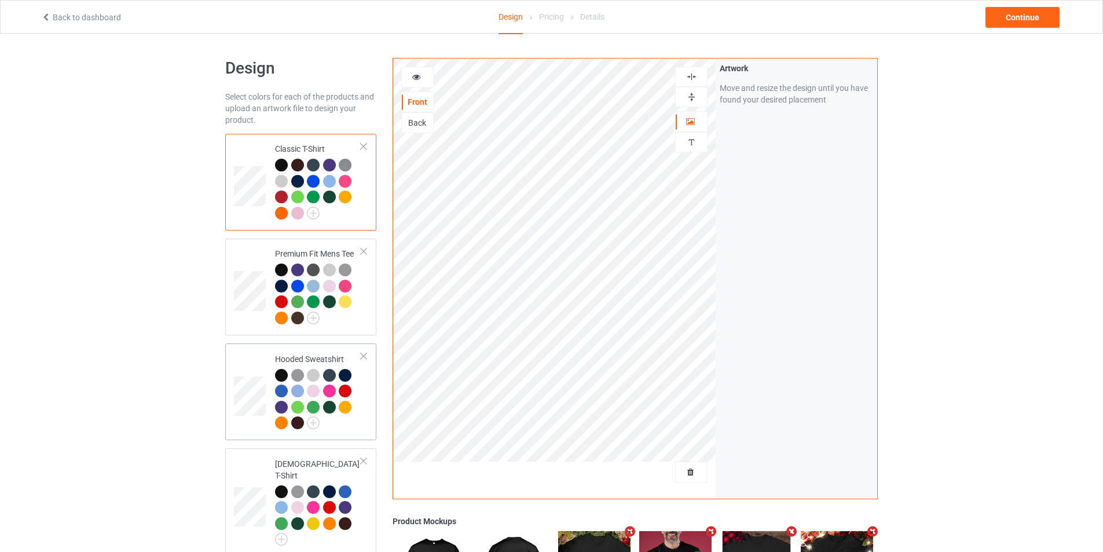
scroll to position [570, 0]
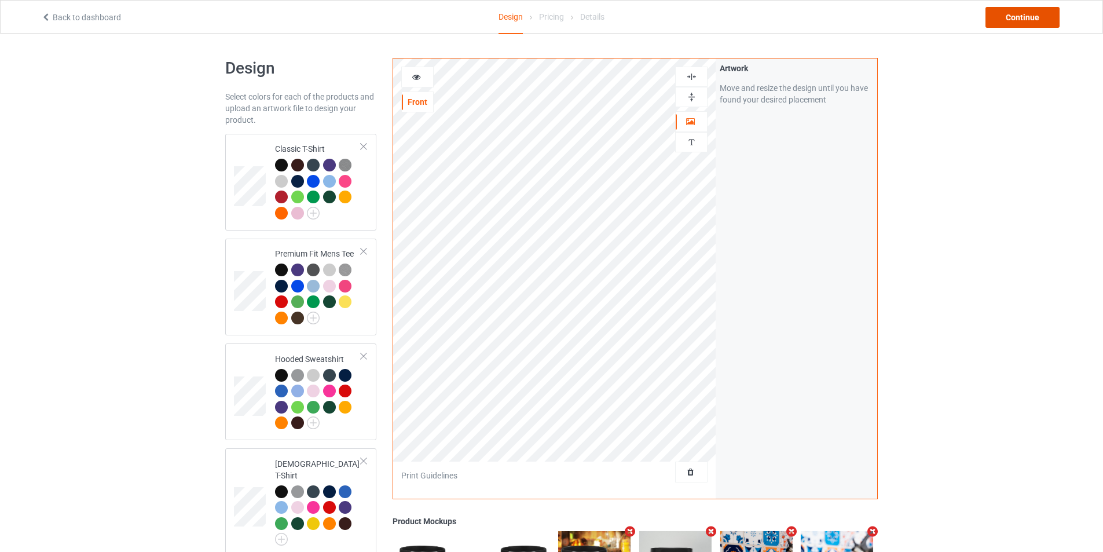
click at [1026, 12] on div "Continue" at bounding box center [1023, 17] width 74 height 21
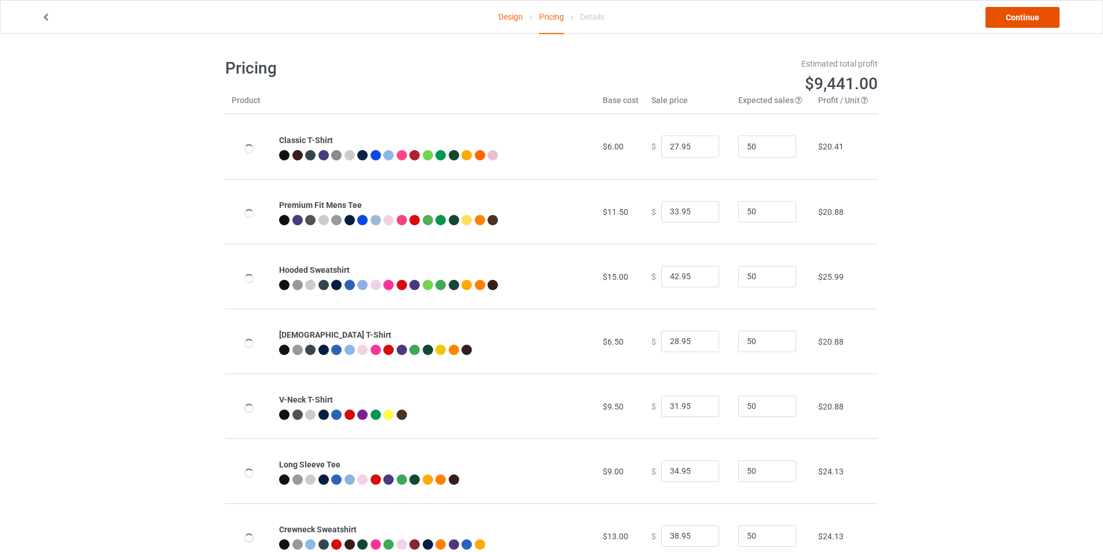
click at [1017, 12] on link "Continue" at bounding box center [1023, 17] width 74 height 21
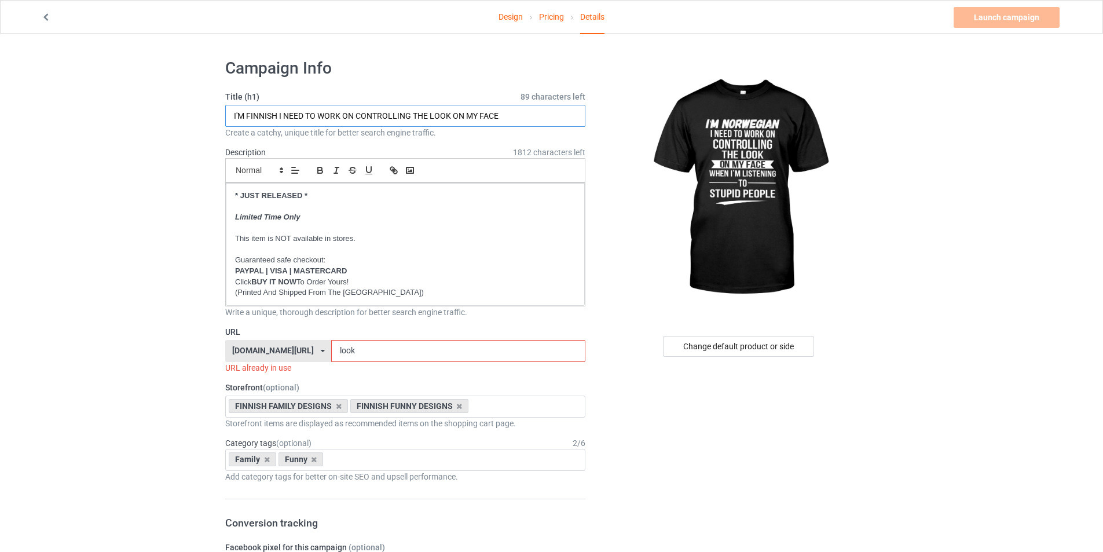
drag, startPoint x: 248, startPoint y: 115, endPoint x: 275, endPoint y: 116, distance: 26.7
click at [275, 116] on input "I'M FINNISH I NEED TO WORK ON CONTROLLING THE LOOK ON MY FACE" at bounding box center [405, 116] width 360 height 22
type input "I'M NORWEGIAN I NEED TO WORK ON CONTROLLING THE LOOK ON MY FACE"
click at [304, 354] on div "[DOMAIN_NAME][URL] [DOMAIN_NAME][URL] [DOMAIN_NAME][URL] [DOMAIN_NAME][URL] [DO…" at bounding box center [278, 351] width 106 height 22
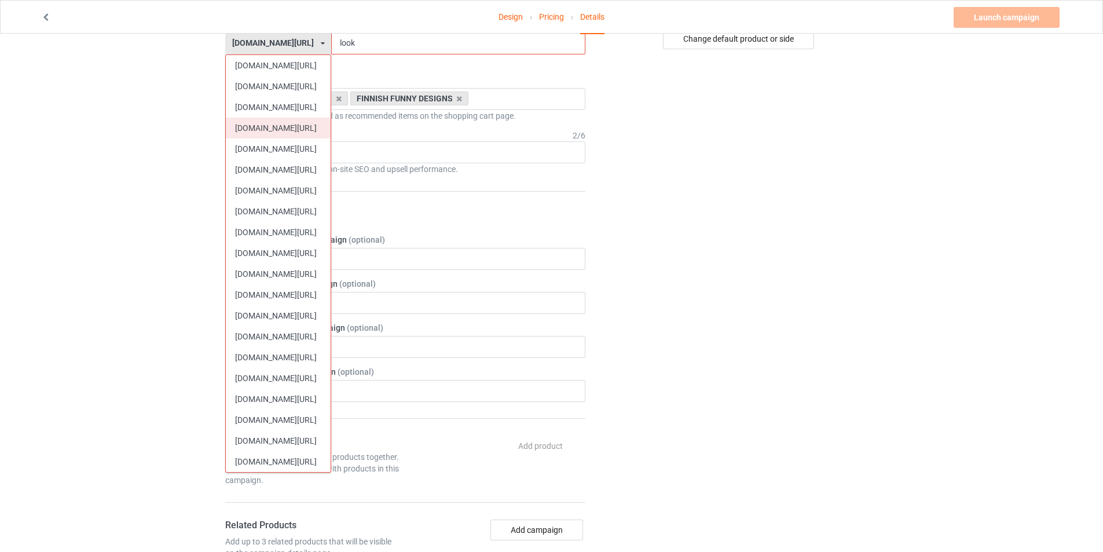
scroll to position [309, 0]
click at [294, 338] on div "[DOMAIN_NAME][URL]" at bounding box center [278, 335] width 105 height 21
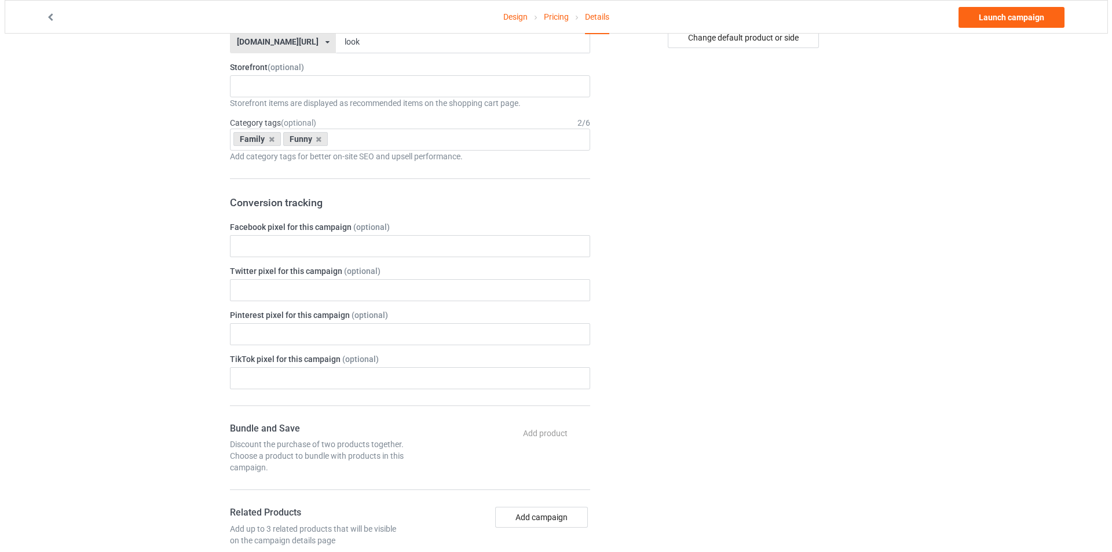
scroll to position [0, 0]
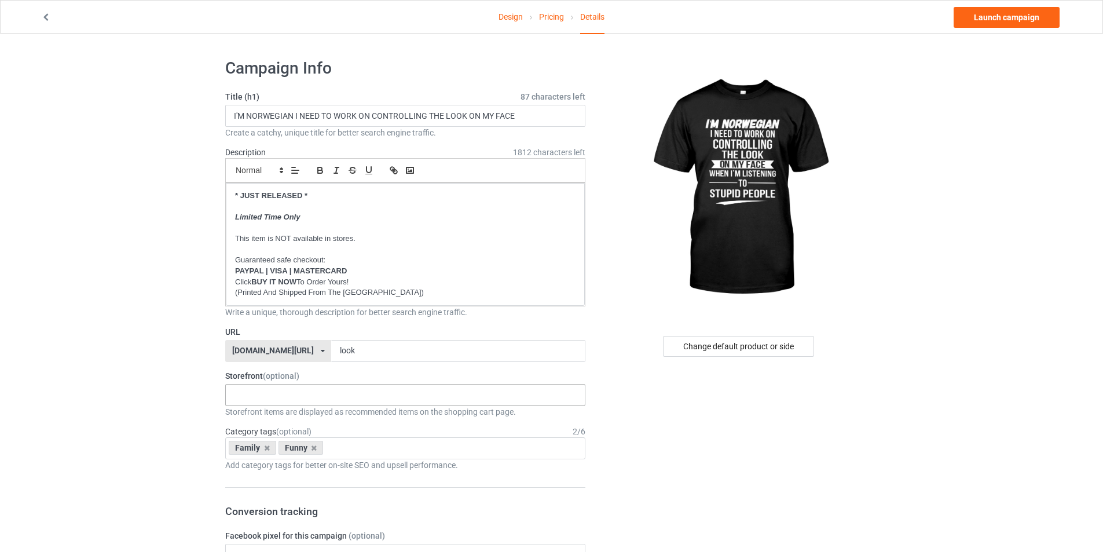
click at [318, 392] on div "NORWEGIAN VINTAGE DESIGNS NORWEGIAN CHRISTMAS DESIGNS NORWEGIAN HERITAGE DESIGN…" at bounding box center [405, 395] width 360 height 22
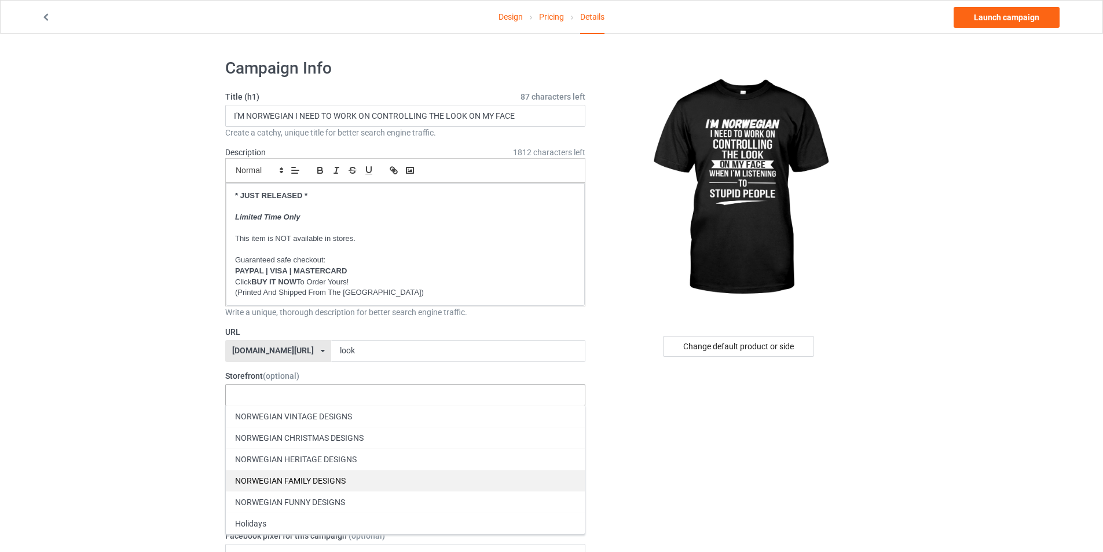
click at [309, 478] on div "NORWEGIAN FAMILY DESIGNS" at bounding box center [405, 480] width 359 height 21
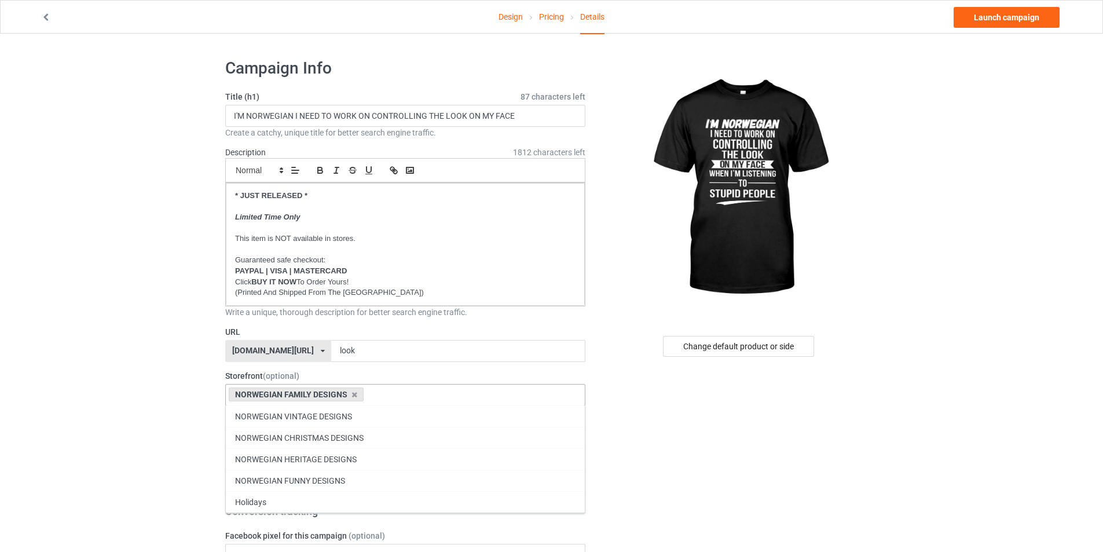
click at [309, 478] on div "NORWEGIAN FUNNY DESIGNS" at bounding box center [405, 480] width 359 height 21
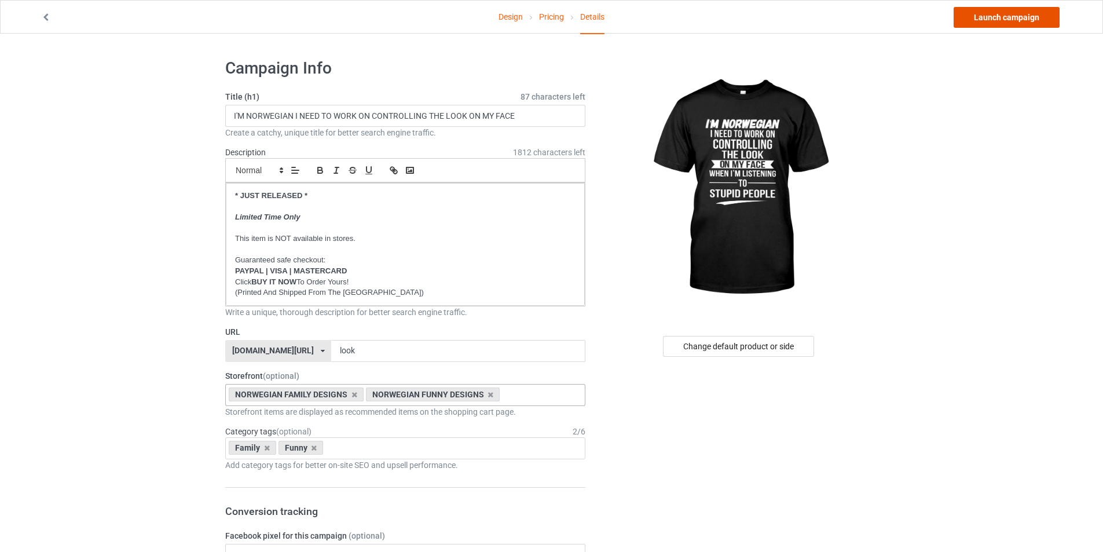
click at [1007, 24] on link "Launch campaign" at bounding box center [1007, 17] width 106 height 21
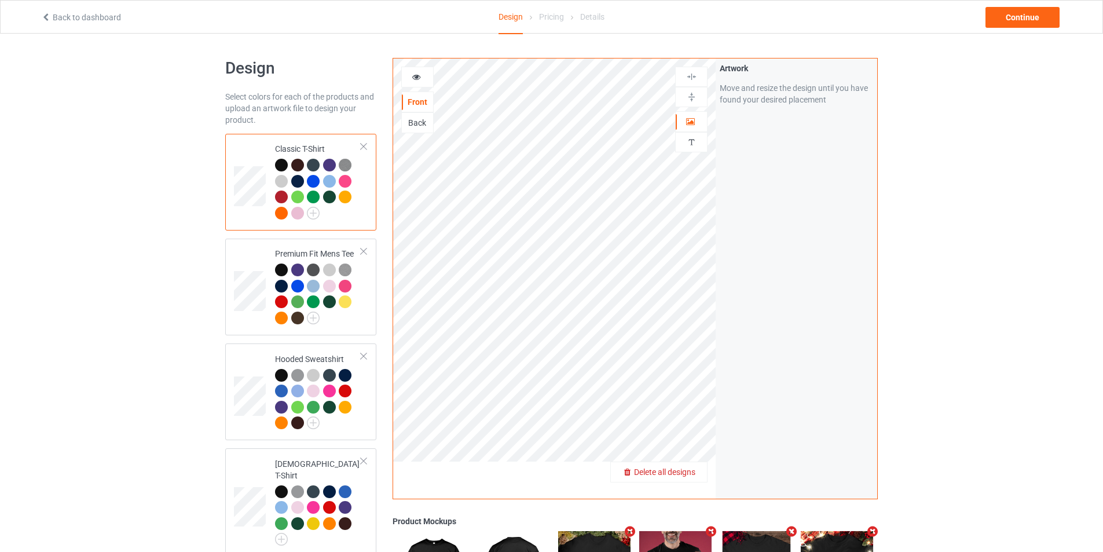
click at [681, 471] on span "Delete all designs" at bounding box center [664, 471] width 61 height 9
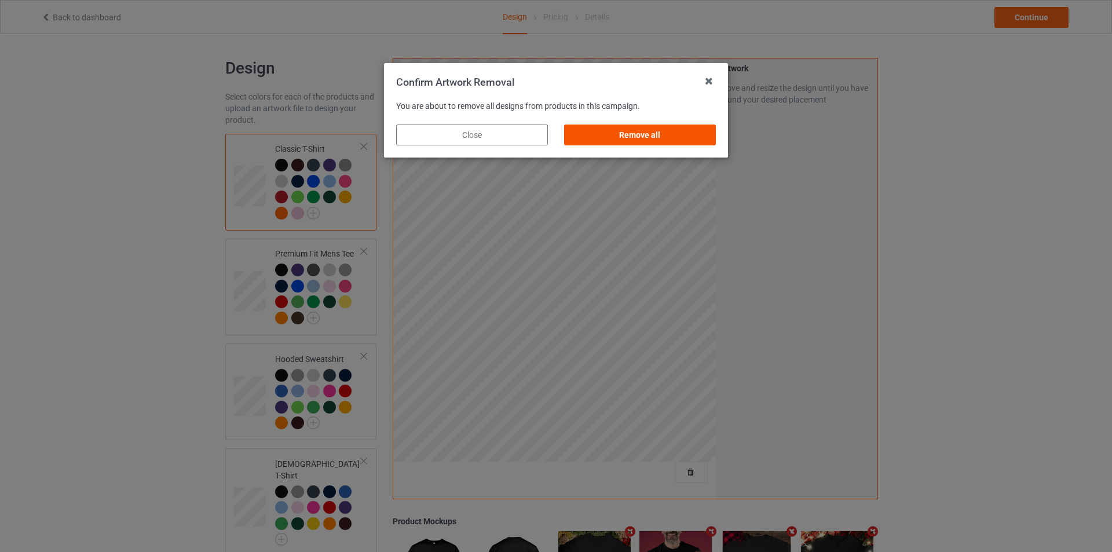
click at [664, 140] on div "Remove all" at bounding box center [640, 135] width 152 height 21
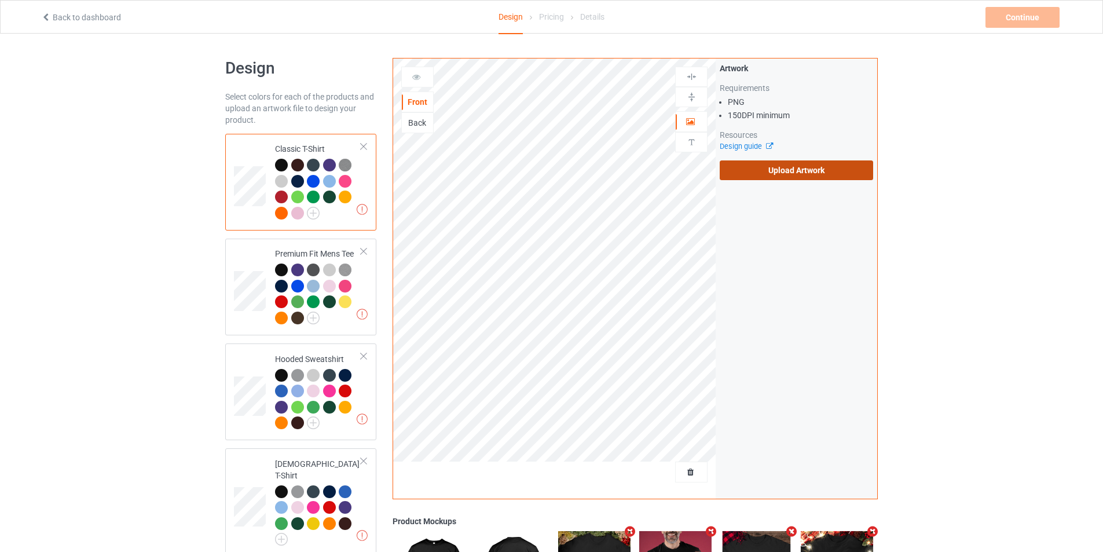
click at [774, 171] on label "Upload Artwork" at bounding box center [796, 170] width 153 height 20
click at [0, 0] on input "Upload Artwork" at bounding box center [0, 0] width 0 height 0
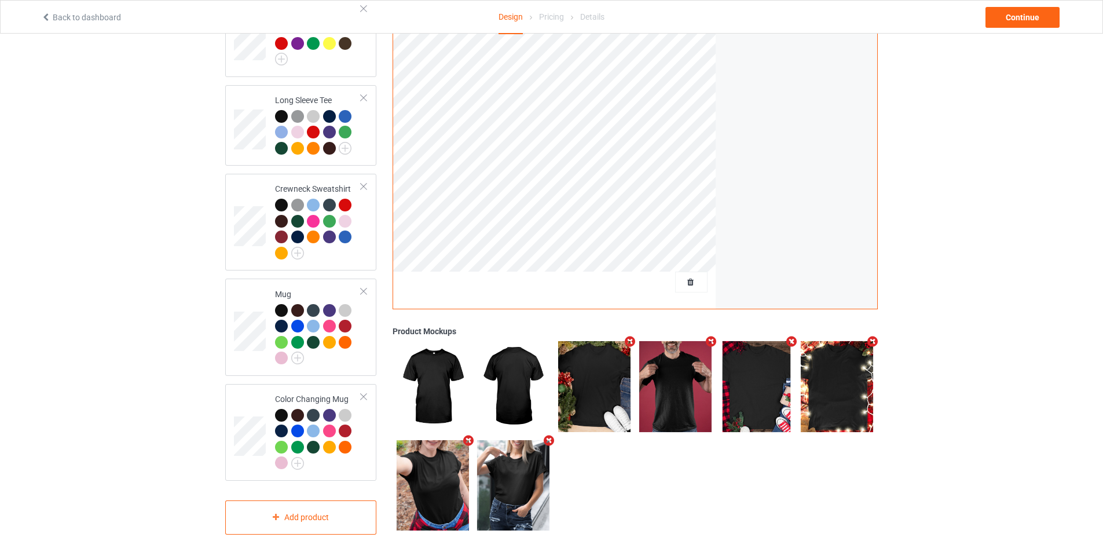
scroll to position [570, 0]
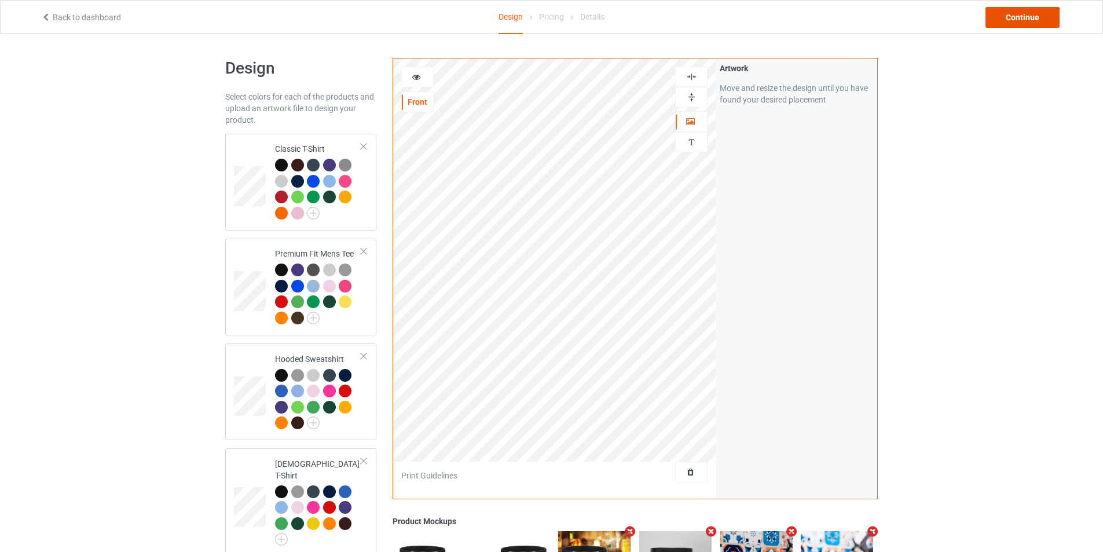
click at [1033, 19] on div "Continue" at bounding box center [1023, 17] width 74 height 21
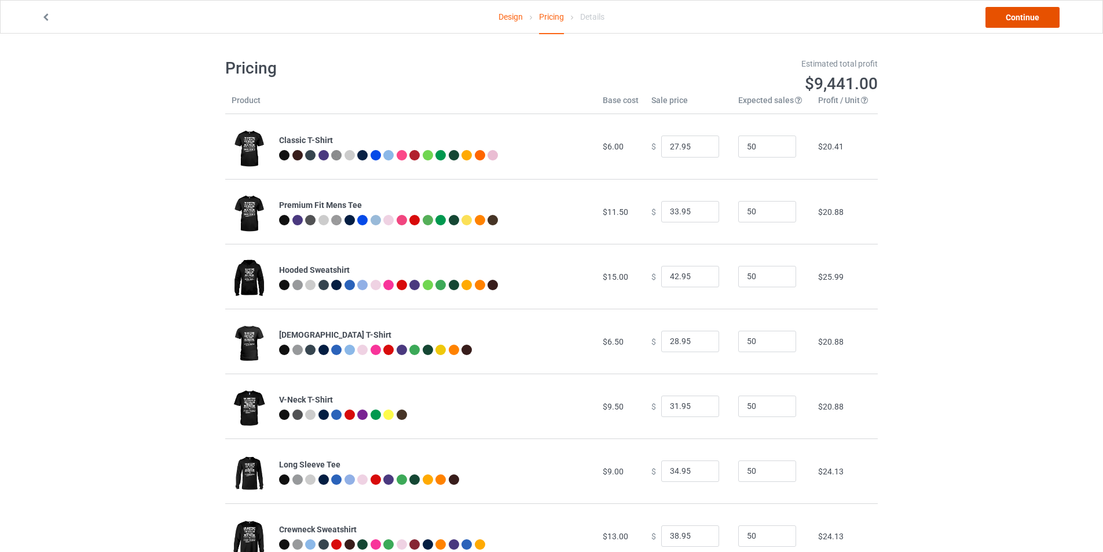
click at [1019, 20] on link "Continue" at bounding box center [1023, 17] width 74 height 21
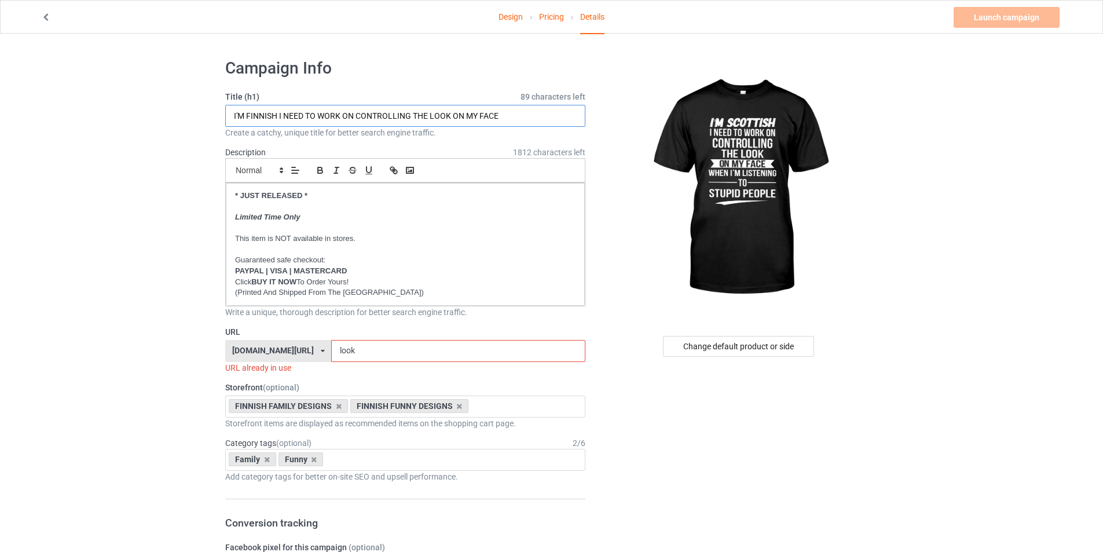
drag, startPoint x: 247, startPoint y: 116, endPoint x: 265, endPoint y: 117, distance: 17.4
click at [265, 117] on input "I'M FINNISH I NEED TO WORK ON CONTROLLING THE LOOK ON MY FACE" at bounding box center [405, 116] width 360 height 22
type input "I'M SCOTTISH I NEED TO WORK ON CONTROLLING THE LOOK ON MY FACE"
click at [307, 353] on div "[DOMAIN_NAME][URL] [DOMAIN_NAME][URL] [DOMAIN_NAME][URL] [DOMAIN_NAME][URL] [DO…" at bounding box center [278, 351] width 106 height 22
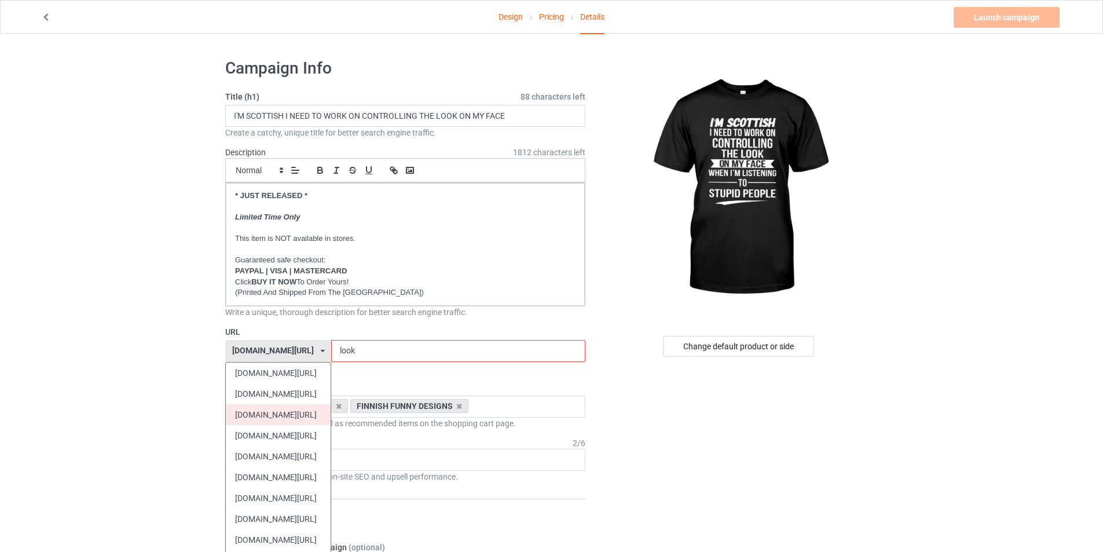
scroll to position [309, 0]
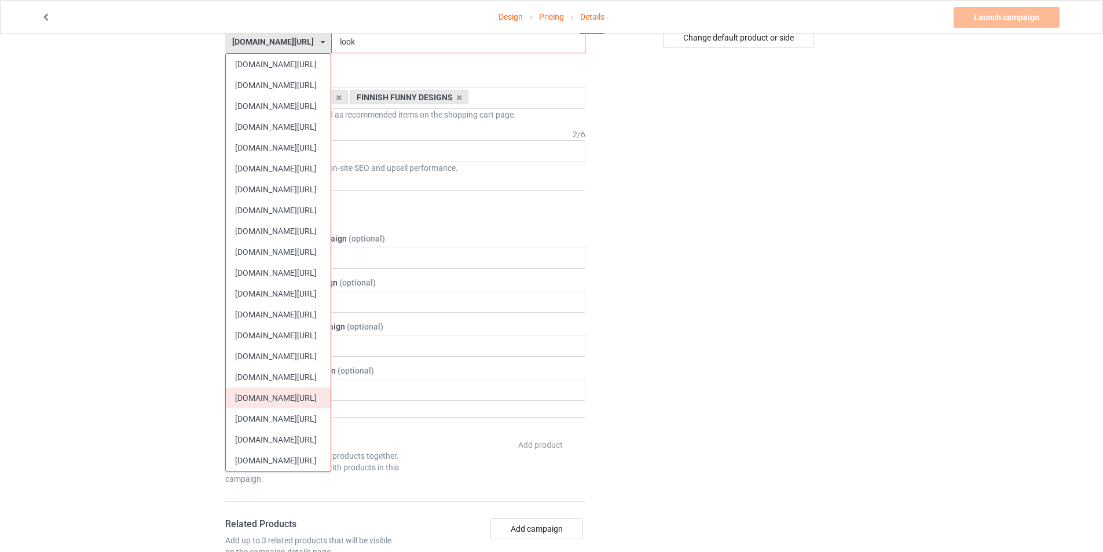
click at [305, 399] on div "[DOMAIN_NAME][URL]" at bounding box center [278, 397] width 105 height 21
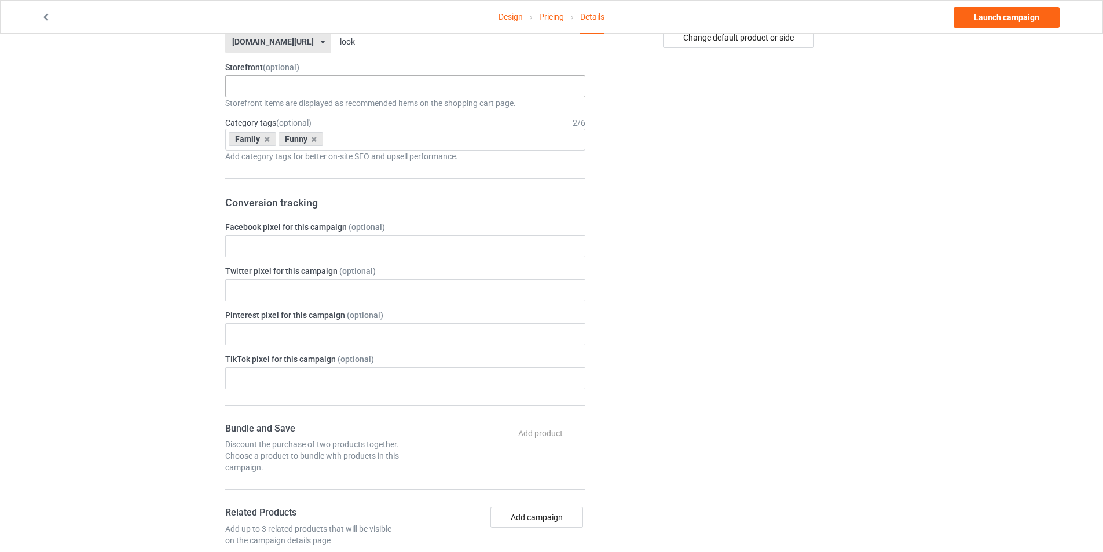
click at [294, 87] on div "SCOTTISH FAMILY DESIGNS SCOTTISH CHRISTMAS DESIGNS Outdoors Holidays SCOTTISH H…" at bounding box center [405, 86] width 360 height 22
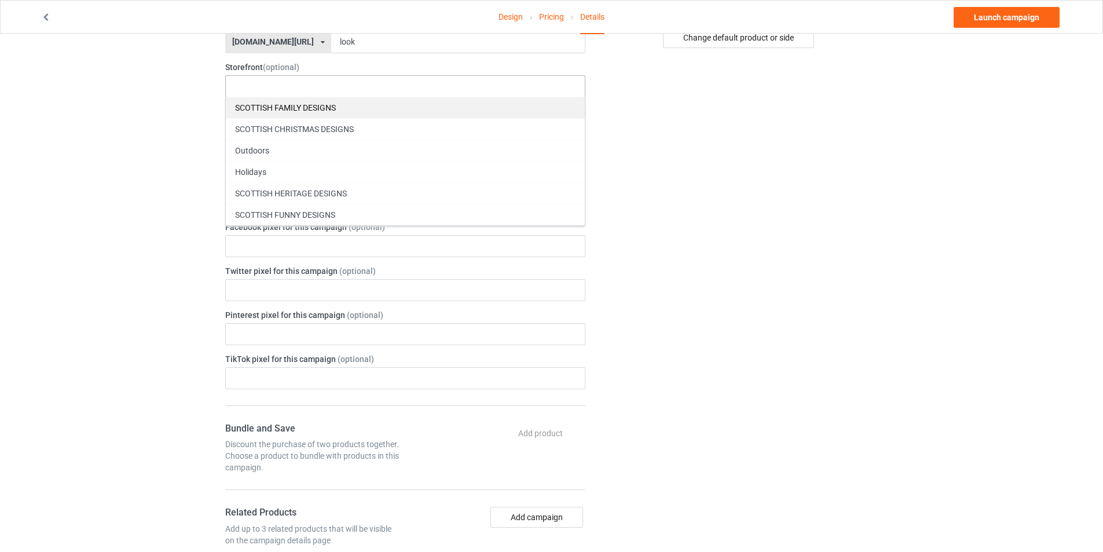
click at [298, 109] on div "SCOTTISH FAMILY DESIGNS" at bounding box center [405, 107] width 359 height 21
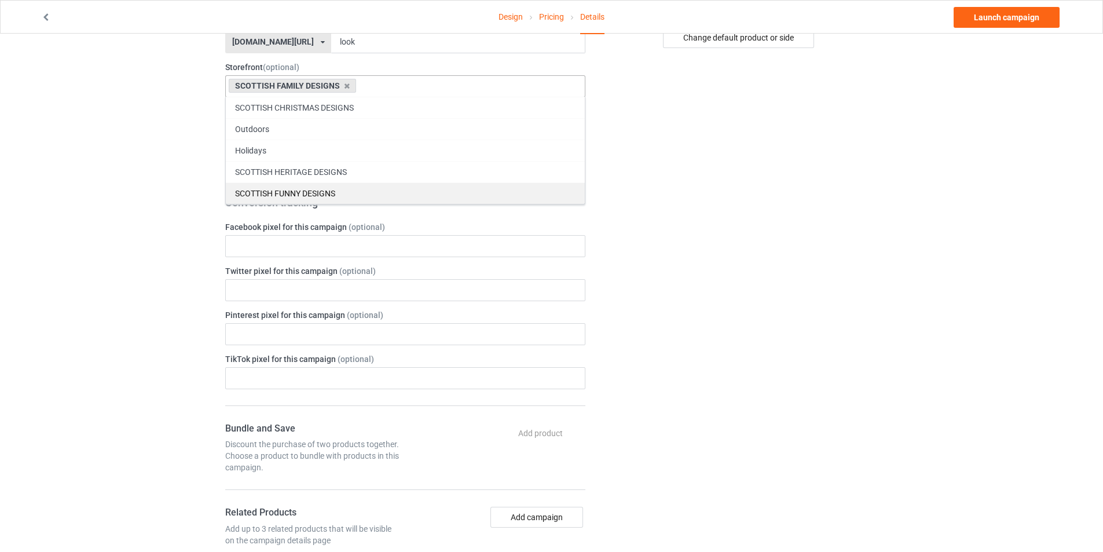
click at [298, 188] on div "SCOTTISH FUNNY DESIGNS" at bounding box center [405, 192] width 359 height 21
click at [687, 214] on div "Change default product or side" at bounding box center [740, 362] width 293 height 1242
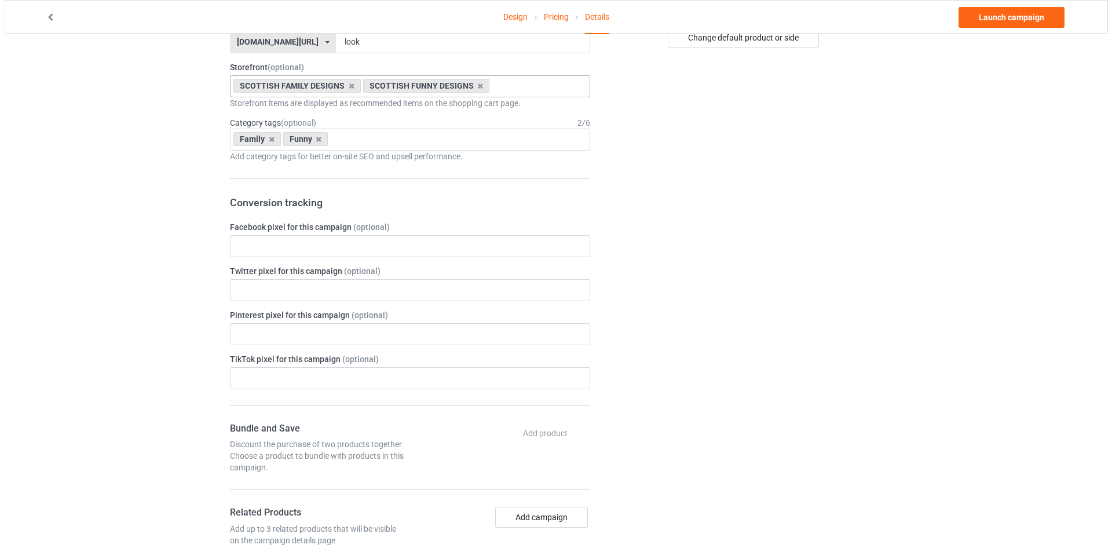
scroll to position [0, 0]
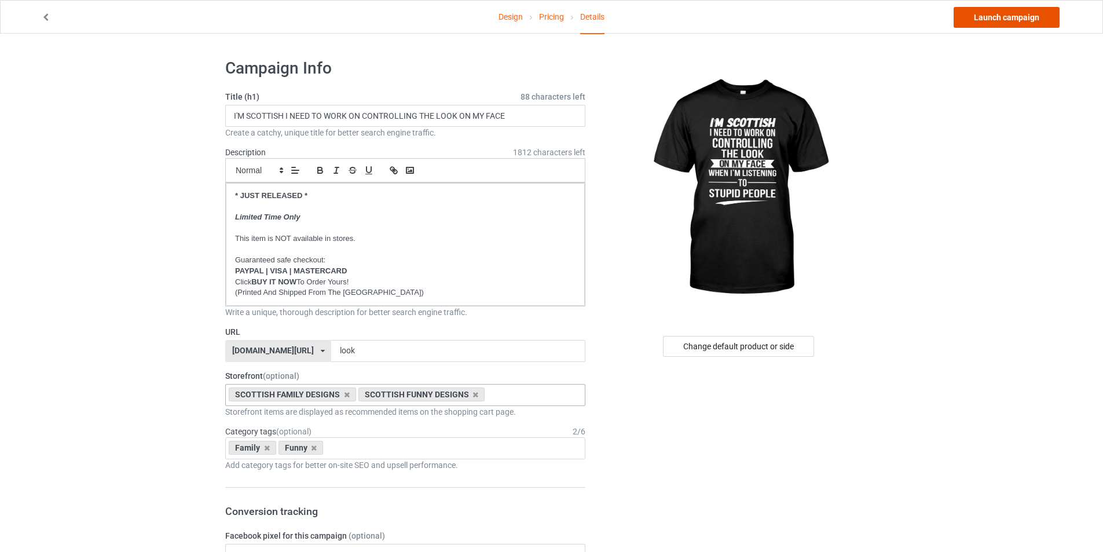
click at [992, 19] on link "Launch campaign" at bounding box center [1007, 17] width 106 height 21
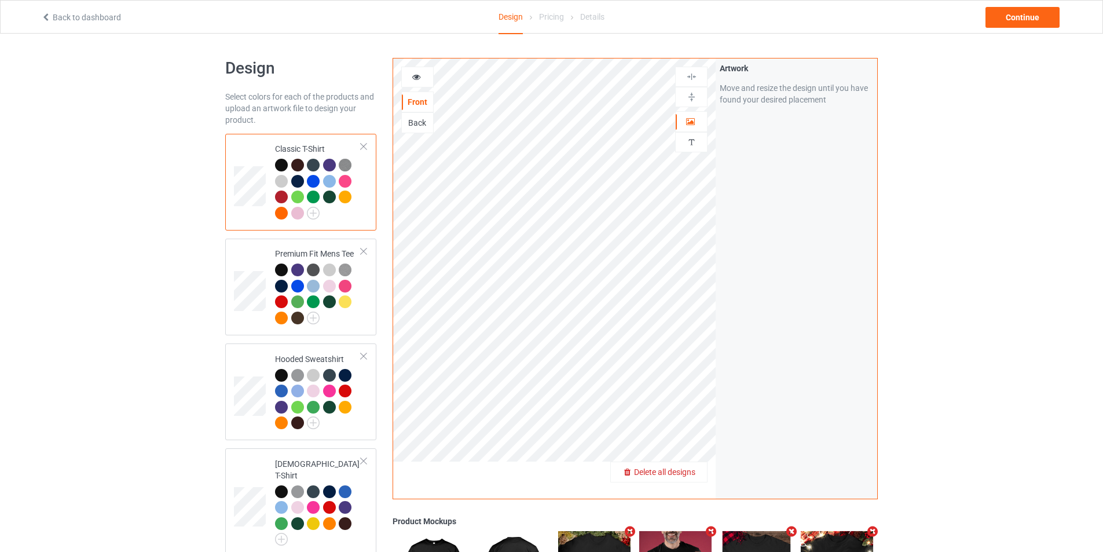
click at [694, 475] on span "Delete all designs" at bounding box center [664, 471] width 61 height 9
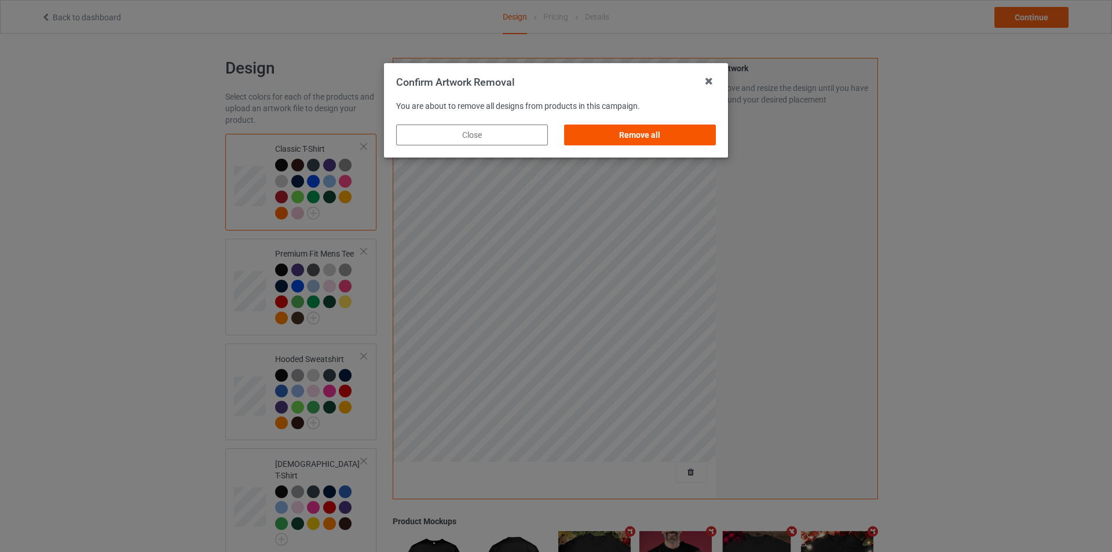
click at [661, 139] on div "Remove all" at bounding box center [640, 135] width 152 height 21
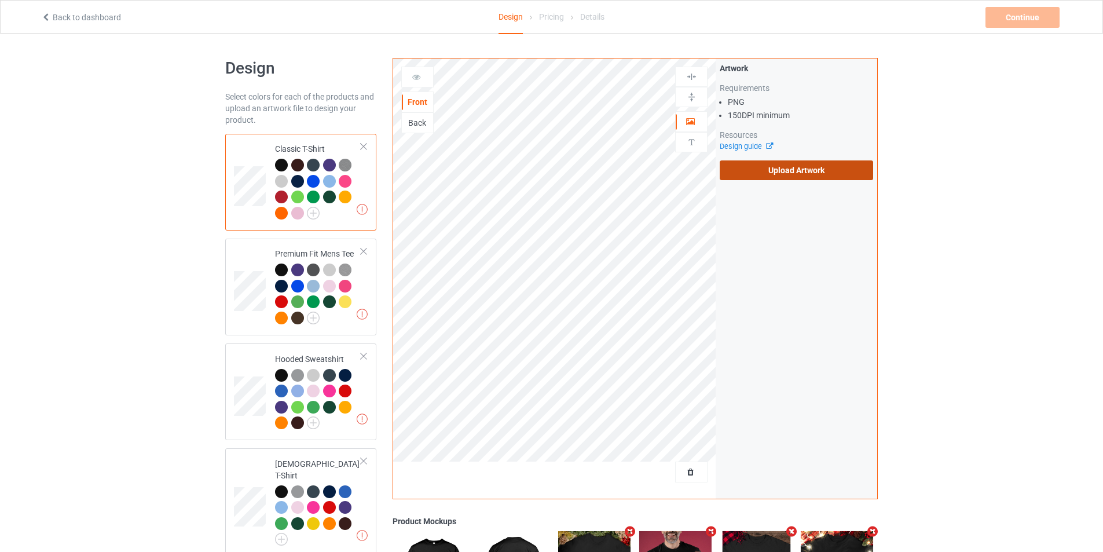
click at [778, 172] on label "Upload Artwork" at bounding box center [796, 170] width 153 height 20
click at [0, 0] on input "Upload Artwork" at bounding box center [0, 0] width 0 height 0
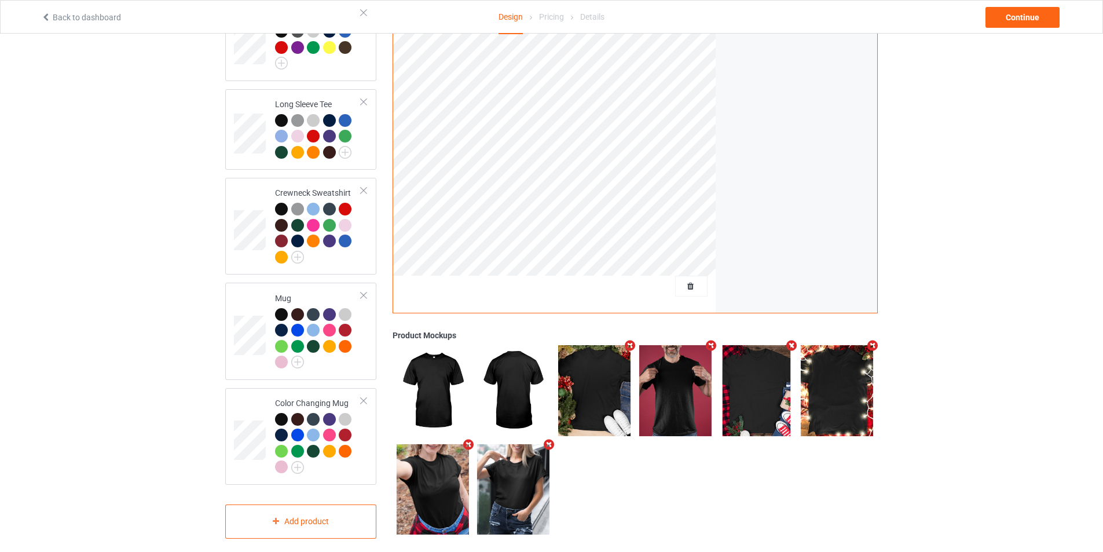
scroll to position [570, 0]
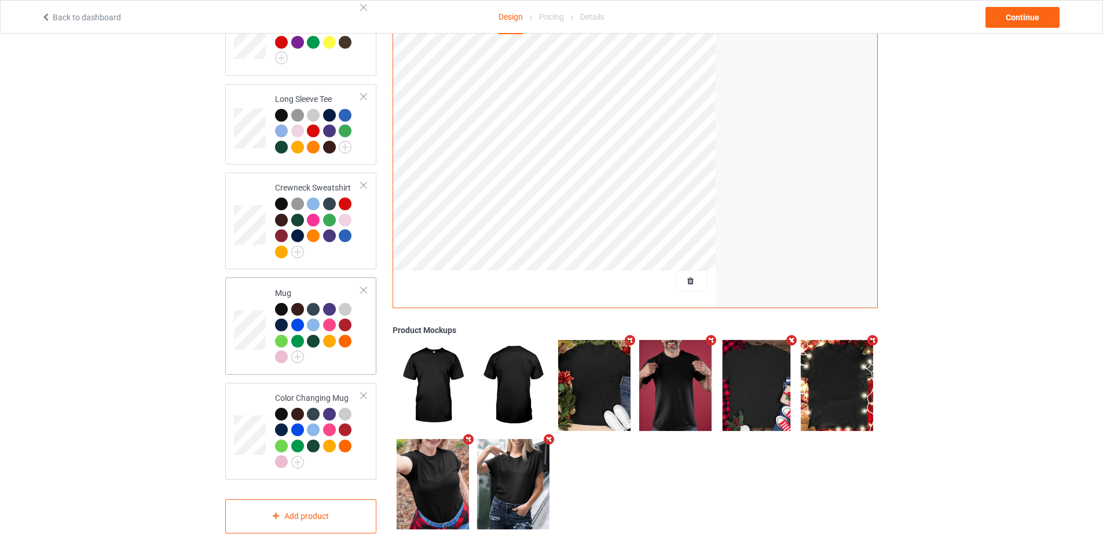
click at [250, 299] on td at bounding box center [251, 325] width 35 height 87
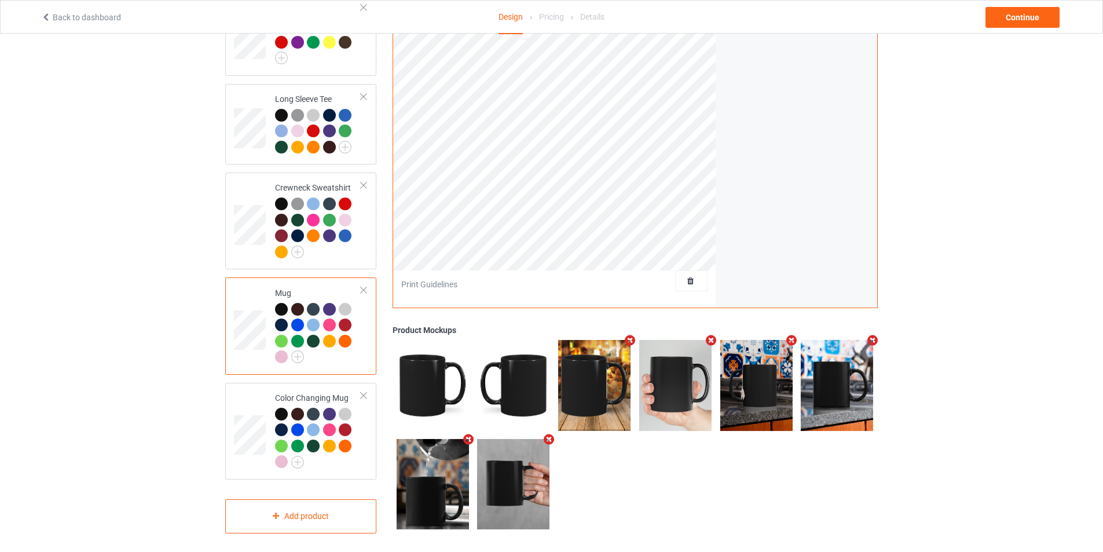
scroll to position [261, 0]
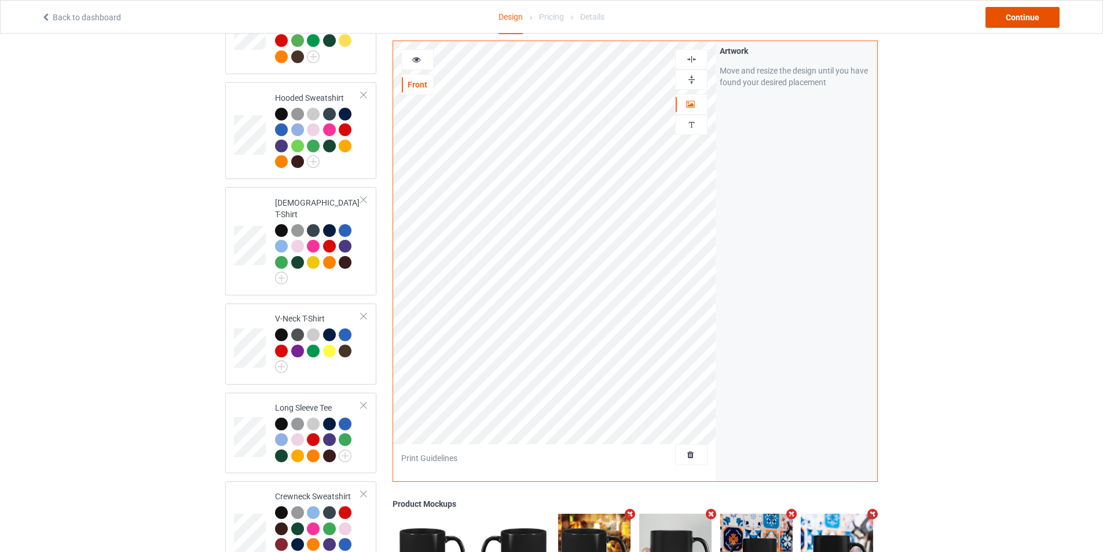
click at [1010, 19] on div "Continue" at bounding box center [1023, 17] width 74 height 21
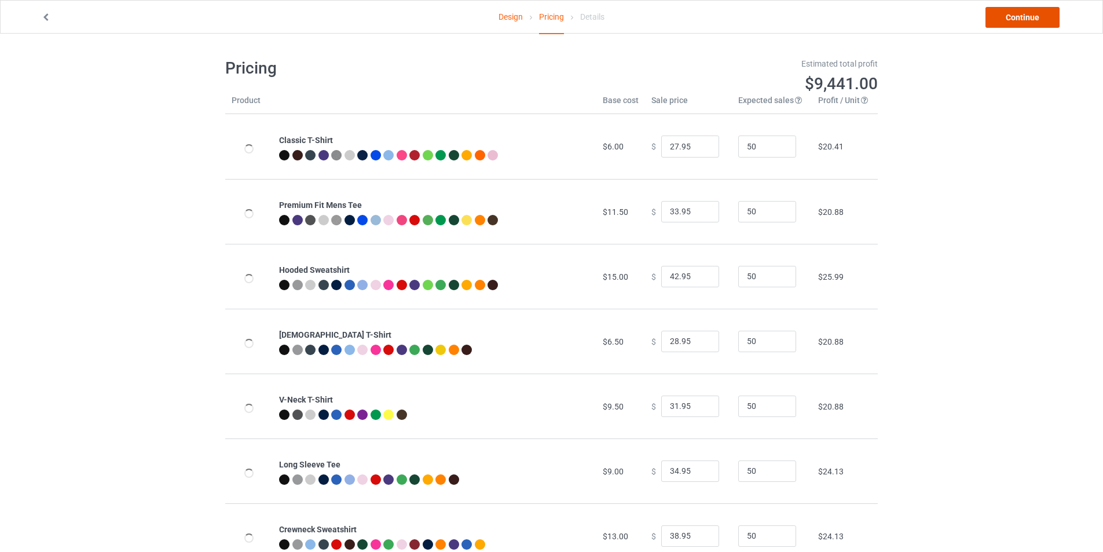
click at [1010, 19] on link "Continue" at bounding box center [1023, 17] width 74 height 21
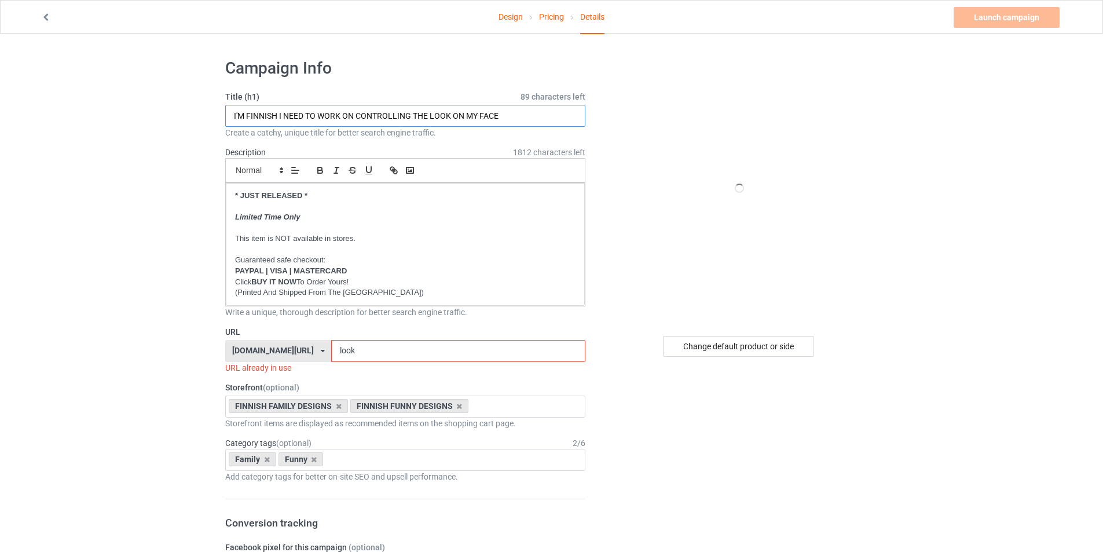
drag, startPoint x: 248, startPoint y: 118, endPoint x: 264, endPoint y: 118, distance: 16.2
click at [264, 118] on input "I'M FINNISH I NEED TO WORK ON CONTROLLING THE LOOK ON MY FACE" at bounding box center [405, 116] width 360 height 22
type input "I'M SWEDISH I NEED TO WORK ON CONTROLLING THE LOOK ON MY FACE"
click at [302, 346] on div "[DOMAIN_NAME][URL] [DOMAIN_NAME][URL] [DOMAIN_NAME][URL] [DOMAIN_NAME][URL] [DO…" at bounding box center [278, 351] width 106 height 22
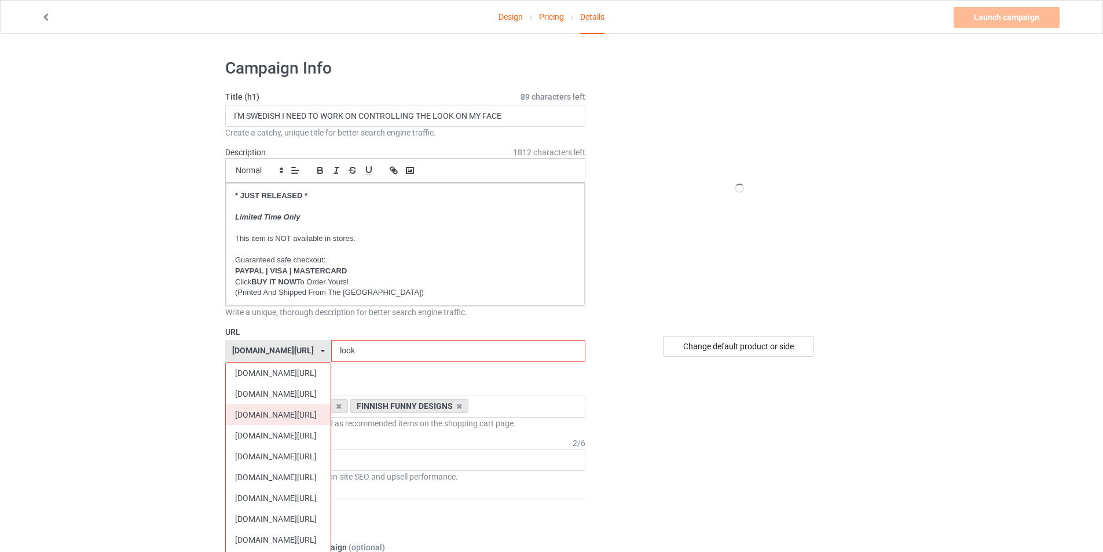
scroll to position [309, 0]
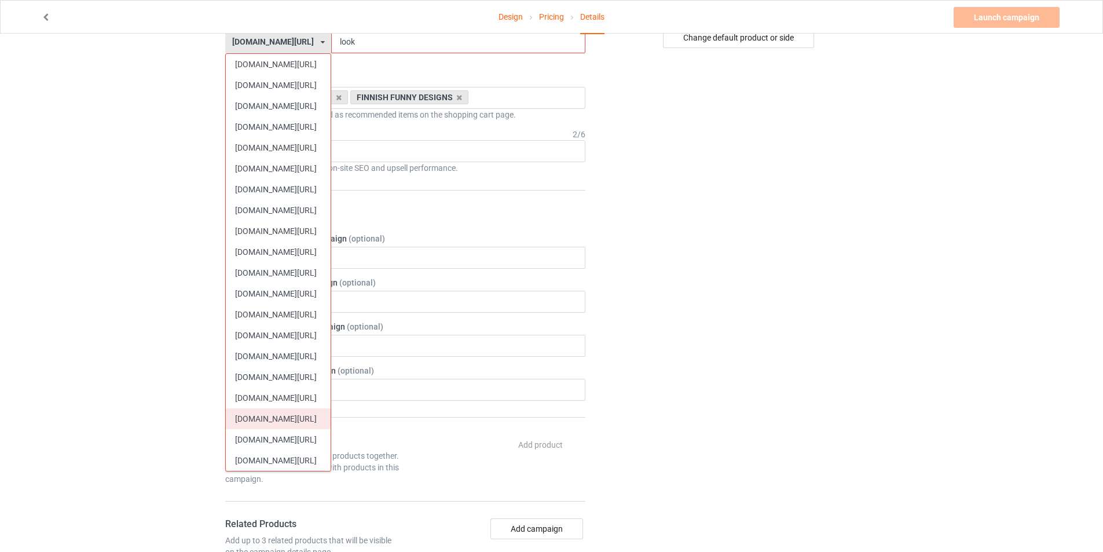
click at [295, 418] on div "[DOMAIN_NAME][URL]" at bounding box center [278, 418] width 105 height 21
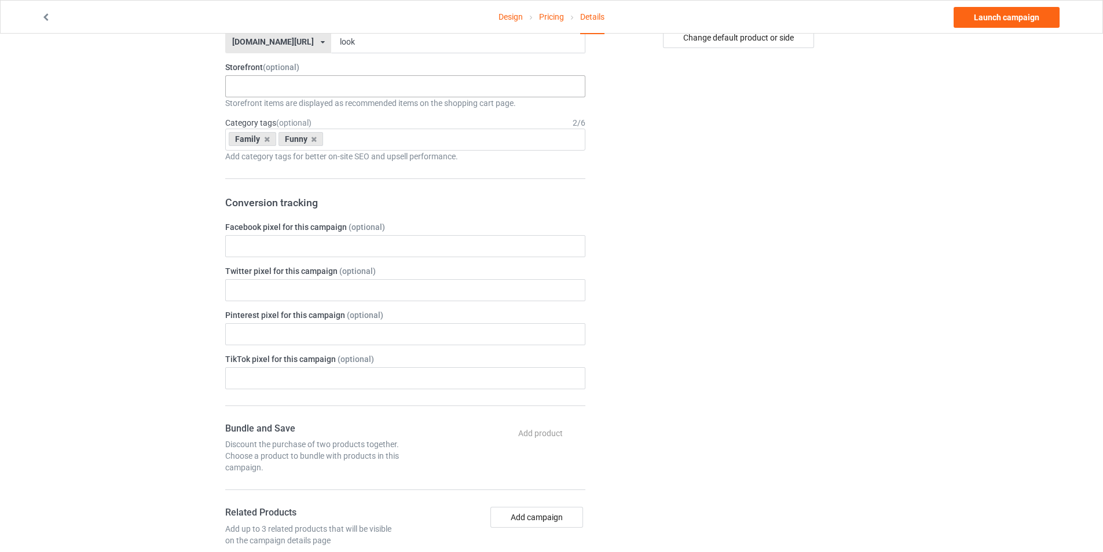
click at [293, 82] on div "SWEDISH VINTAGE DESIGNS SWEDISH HERITAGE DESIGNS SWEDISH FUNNY DESIGNS SWEDISH …" at bounding box center [405, 86] width 360 height 22
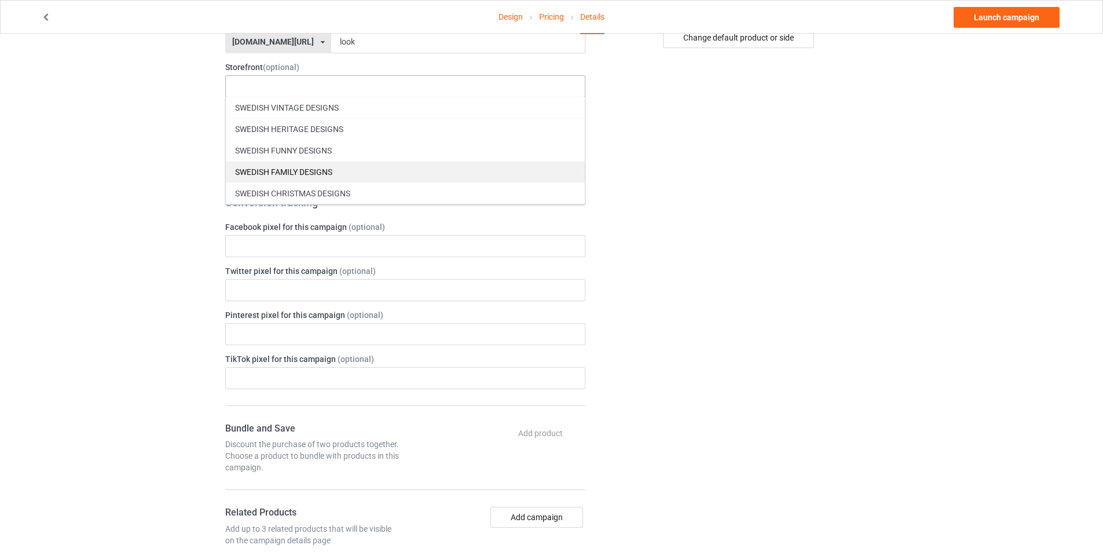
click at [298, 171] on div "SWEDISH FAMILY DESIGNS" at bounding box center [405, 171] width 359 height 21
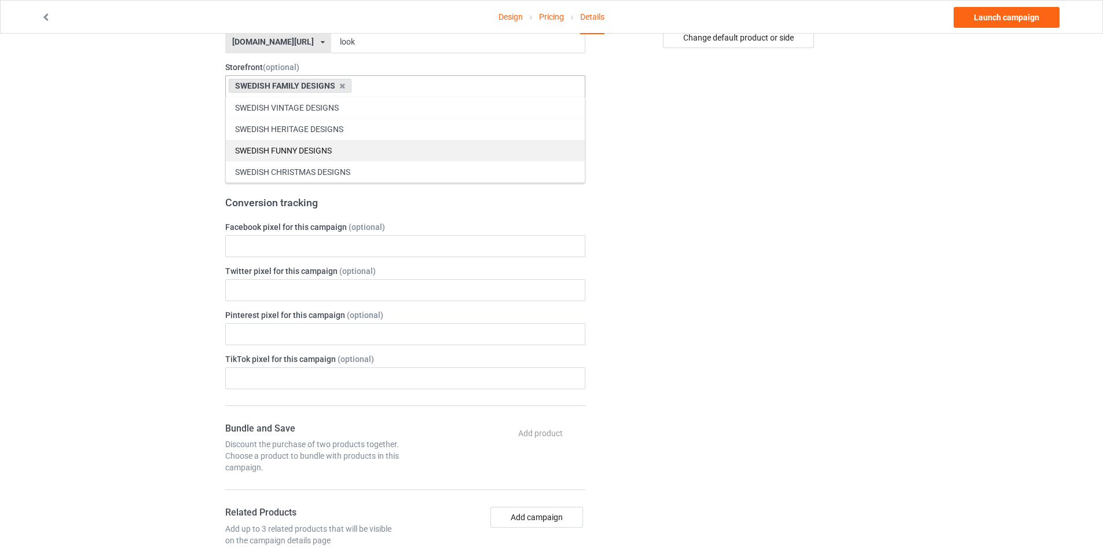
click at [301, 152] on div "SWEDISH FUNNY DESIGNS" at bounding box center [405, 150] width 359 height 21
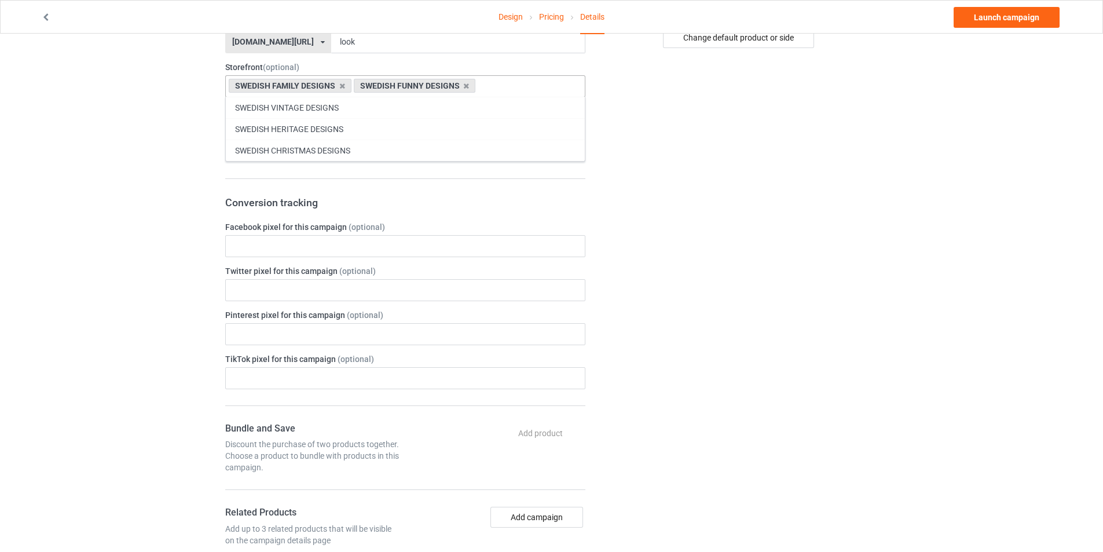
click at [741, 235] on div "Change default product or side" at bounding box center [740, 362] width 293 height 1242
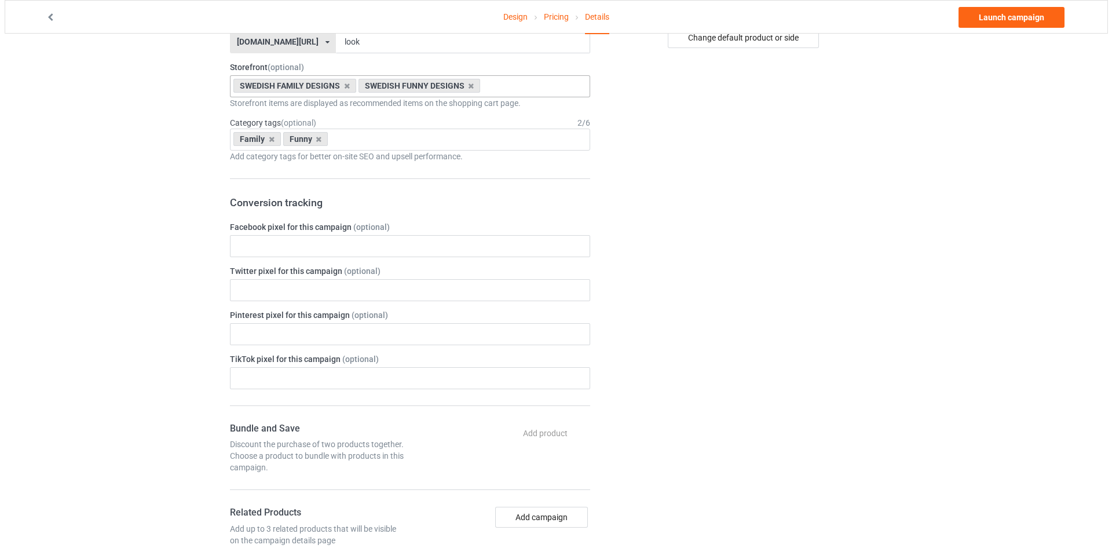
scroll to position [0, 0]
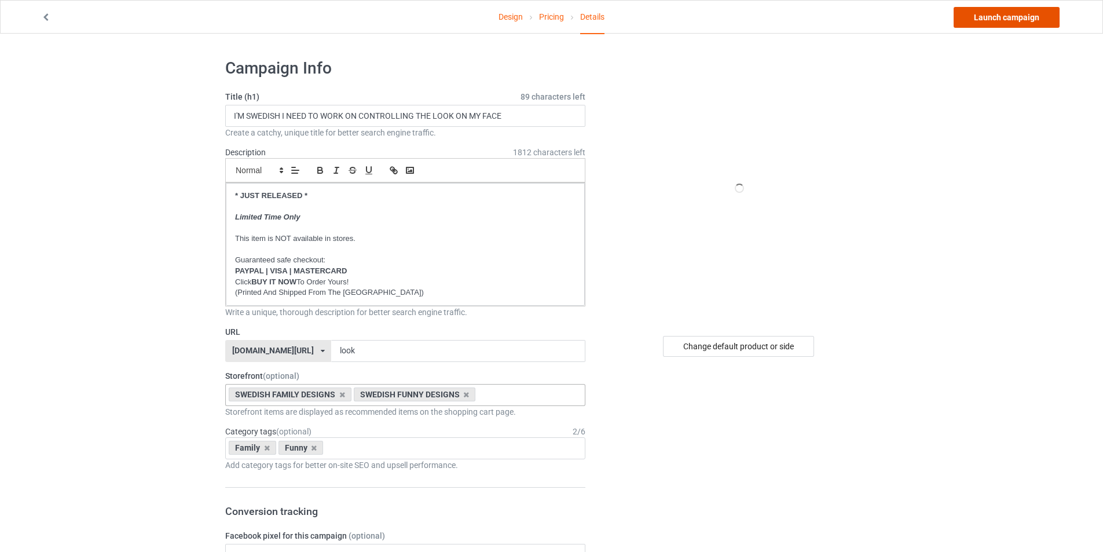
click at [992, 20] on link "Launch campaign" at bounding box center [1007, 17] width 106 height 21
